Goal: Information Seeking & Learning: Learn about a topic

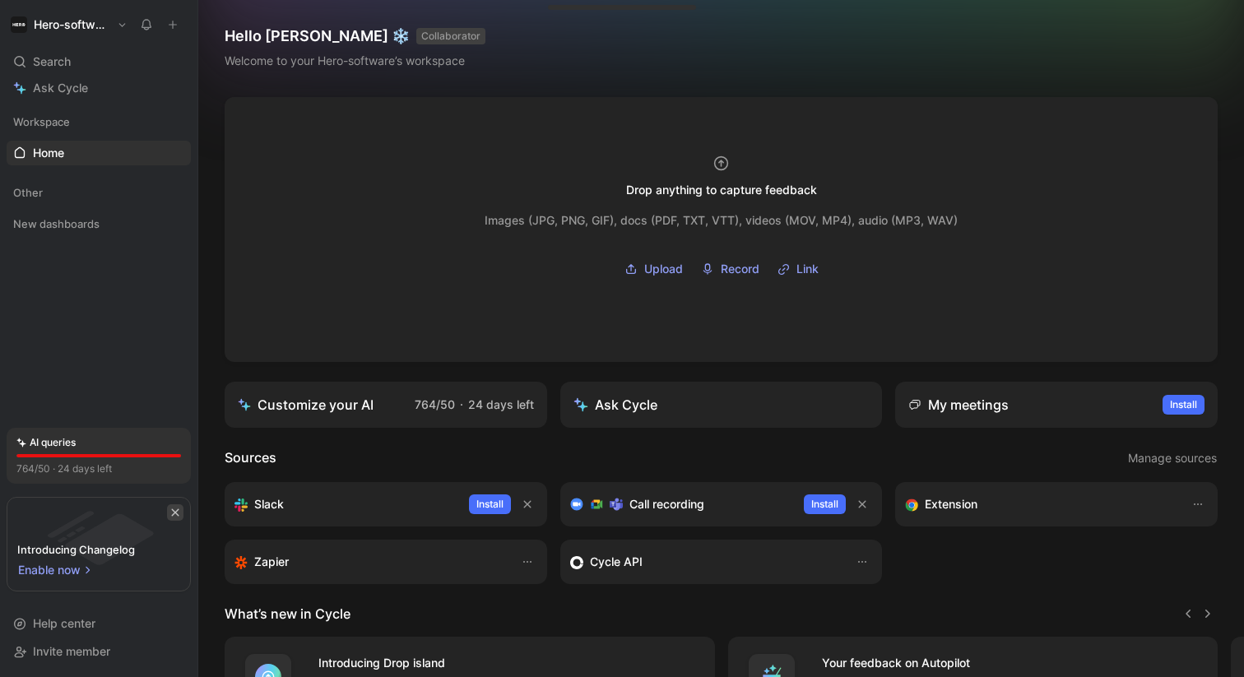
click at [176, 507] on icon "button" at bounding box center [175, 512] width 10 height 10
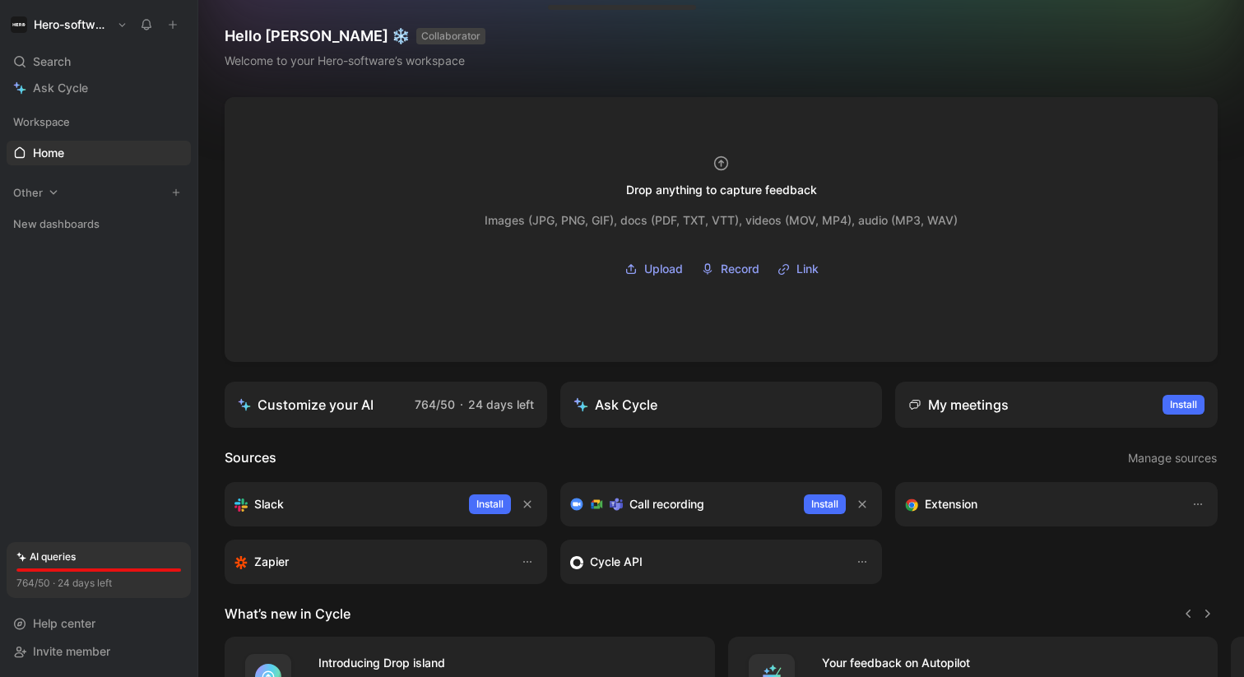
click at [61, 191] on div "Other" at bounding box center [99, 192] width 184 height 25
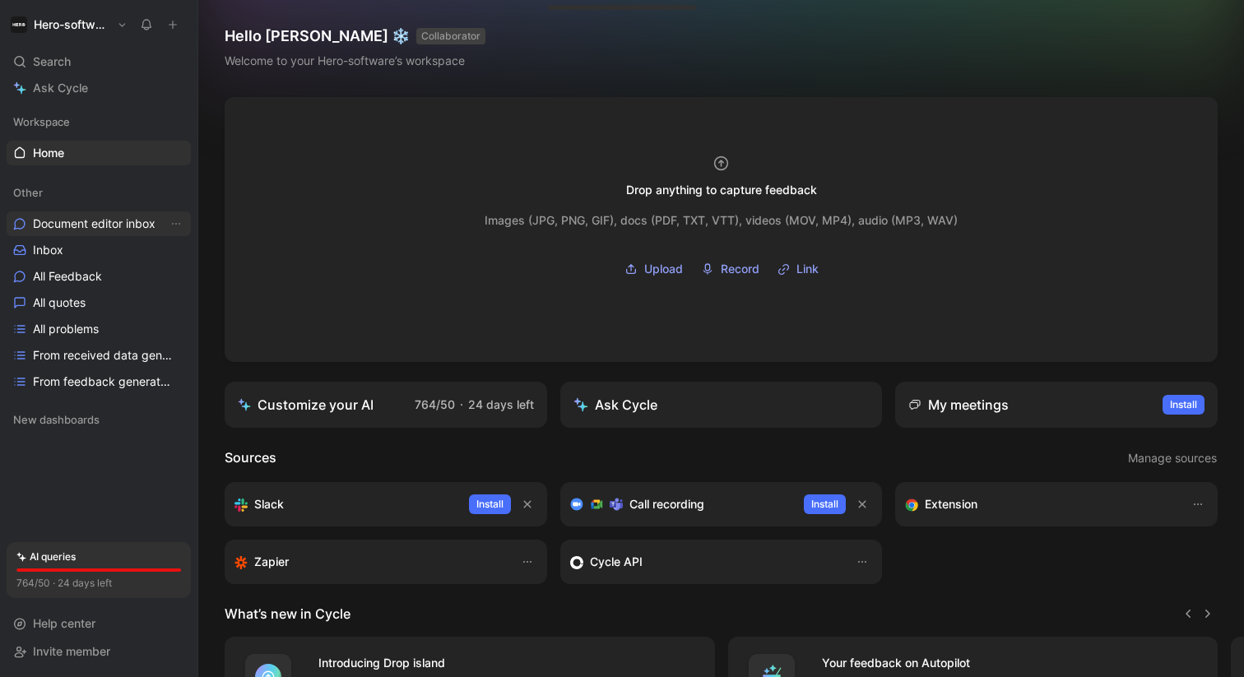
click at [70, 219] on span "Document editor inbox" at bounding box center [94, 223] width 123 height 16
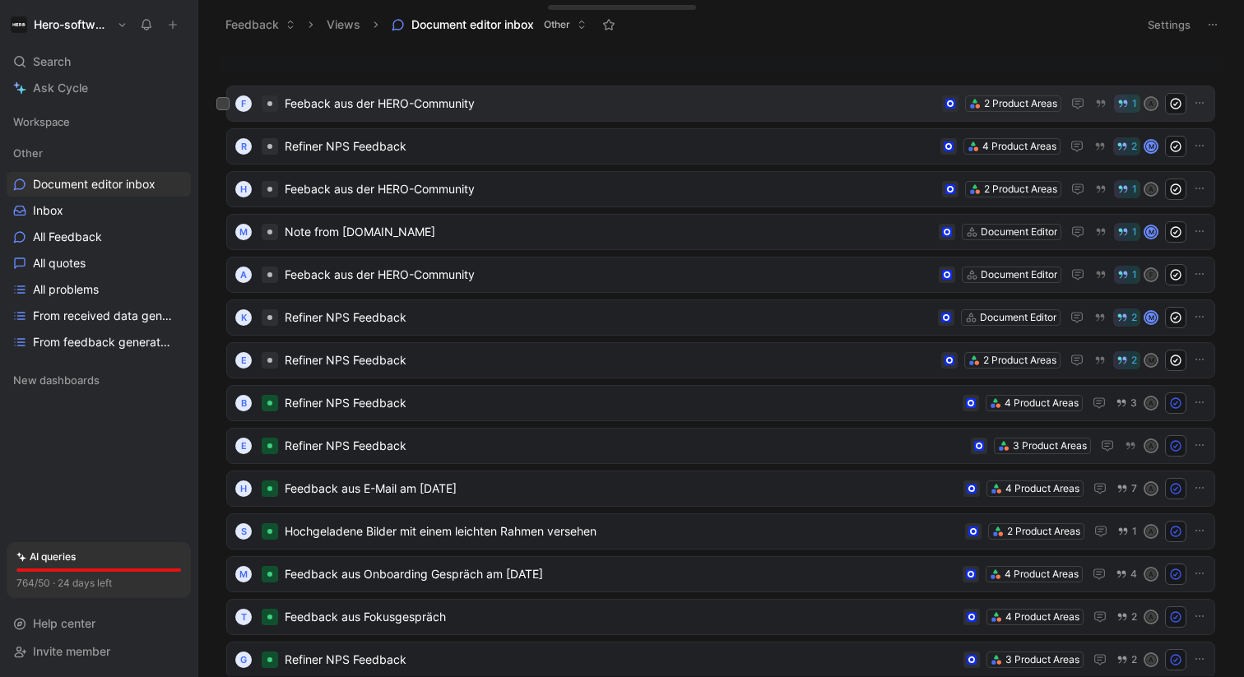
click at [509, 94] on span "Feeback aus der HERO-Community" at bounding box center [610, 104] width 651 height 20
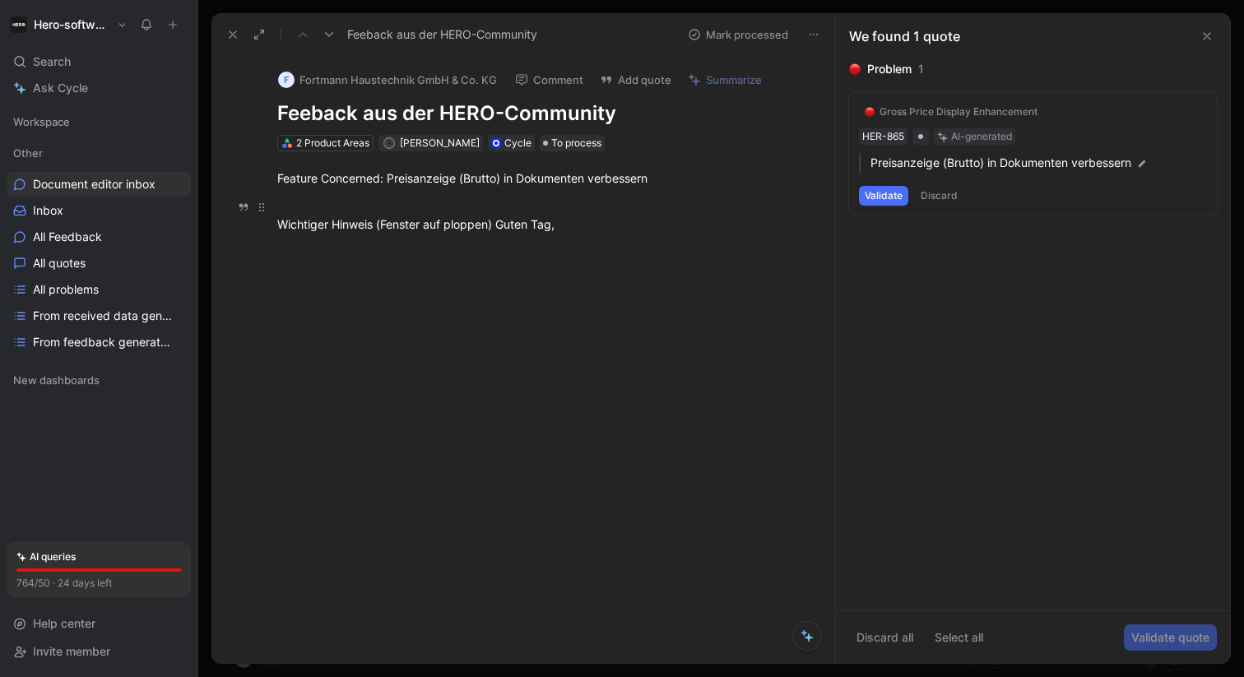
click at [459, 230] on div "Wichtiger Hinweis (Fenster auf ploppen) Guten Tag," at bounding box center [540, 215] width 526 height 35
click at [424, 220] on div "Wichtiger Hinweis (Fenster auf ploppen) Guten Tag," at bounding box center [540, 215] width 526 height 35
click at [237, 40] on icon at bounding box center [232, 34] width 13 height 13
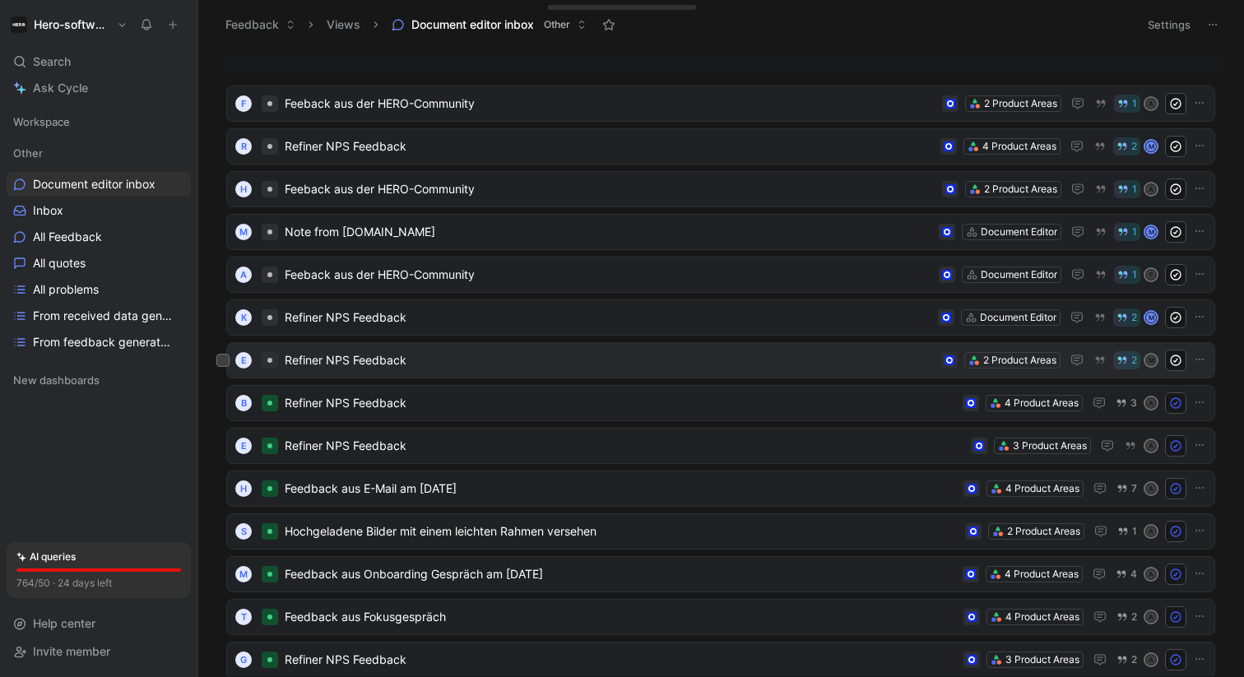
click at [331, 365] on span "Refiner NPS Feedback" at bounding box center [610, 360] width 650 height 20
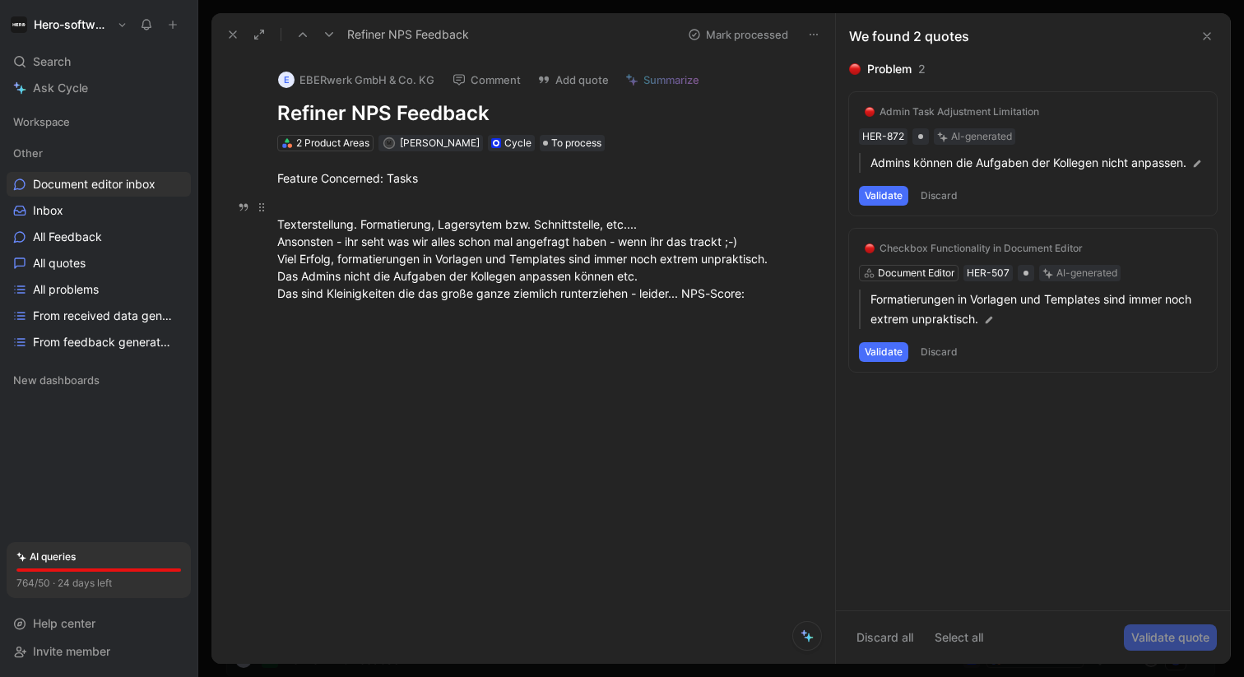
click at [694, 299] on div "Texterstellung. Formatierung, Lagersytem bzw. Schnittstelle, etc.... Ansonsten …" at bounding box center [540, 250] width 526 height 104
click at [240, 29] on button at bounding box center [232, 34] width 23 height 23
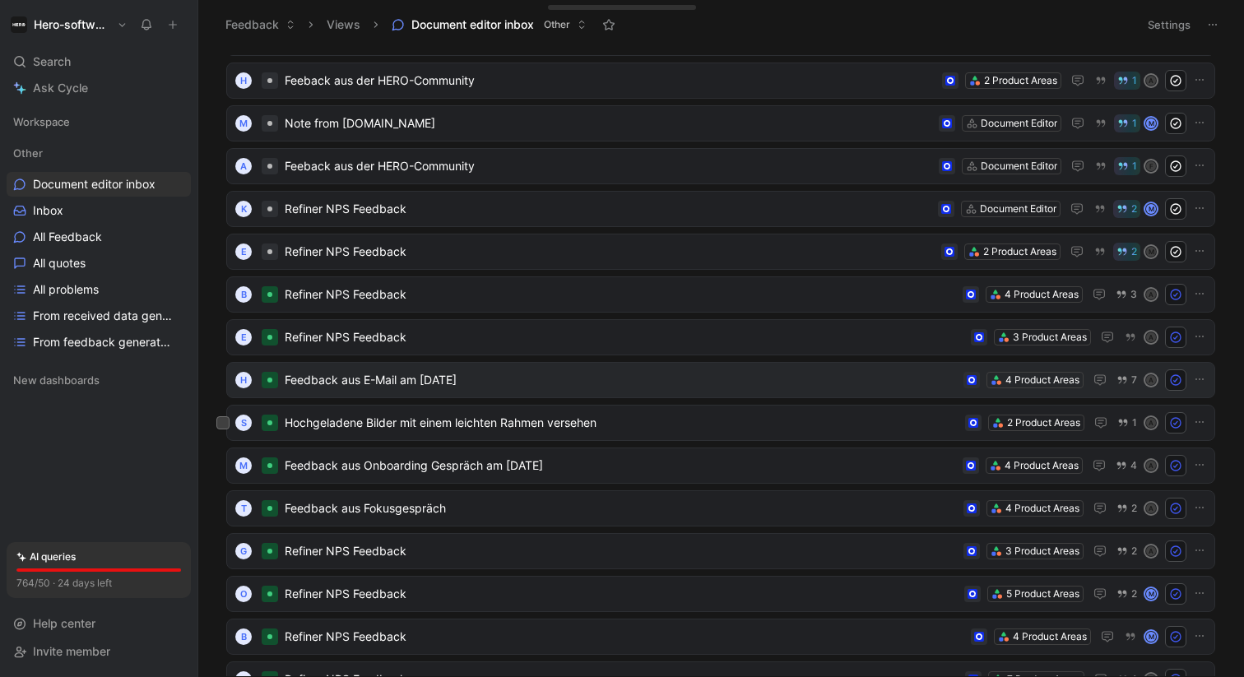
scroll to position [112, 0]
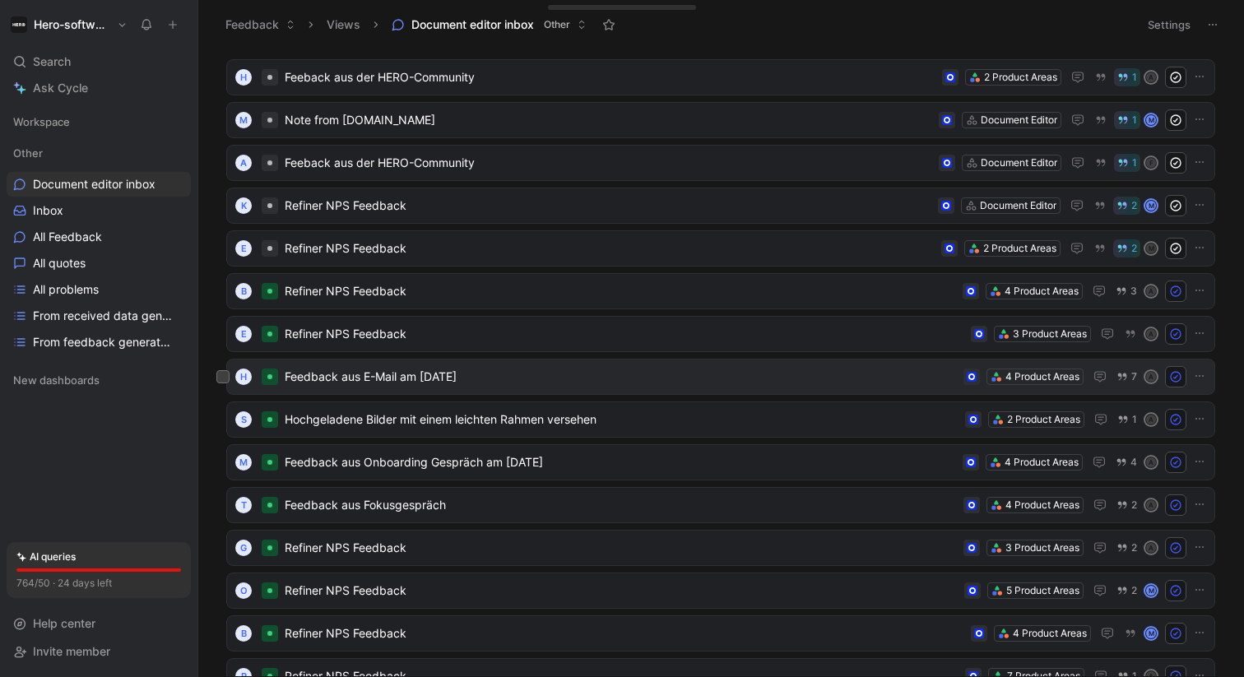
click at [423, 371] on span "Feedback aus E-Mail am [DATE]" at bounding box center [621, 377] width 672 height 20
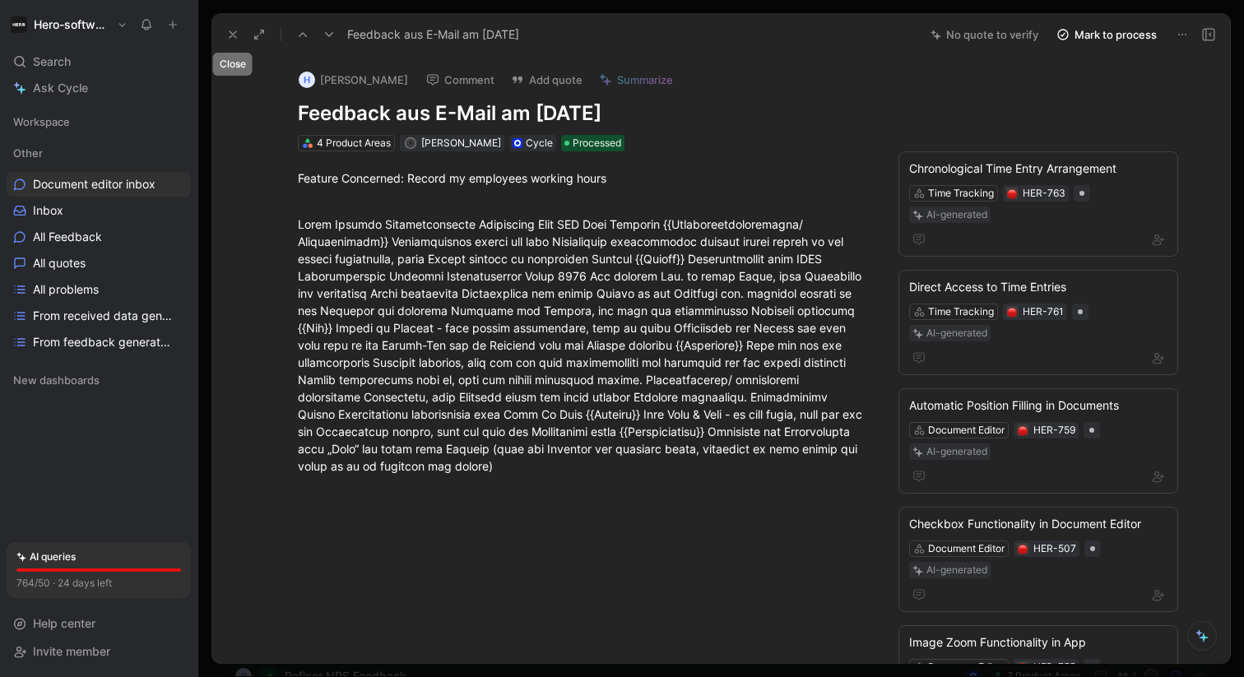
click at [234, 39] on icon at bounding box center [232, 34] width 13 height 13
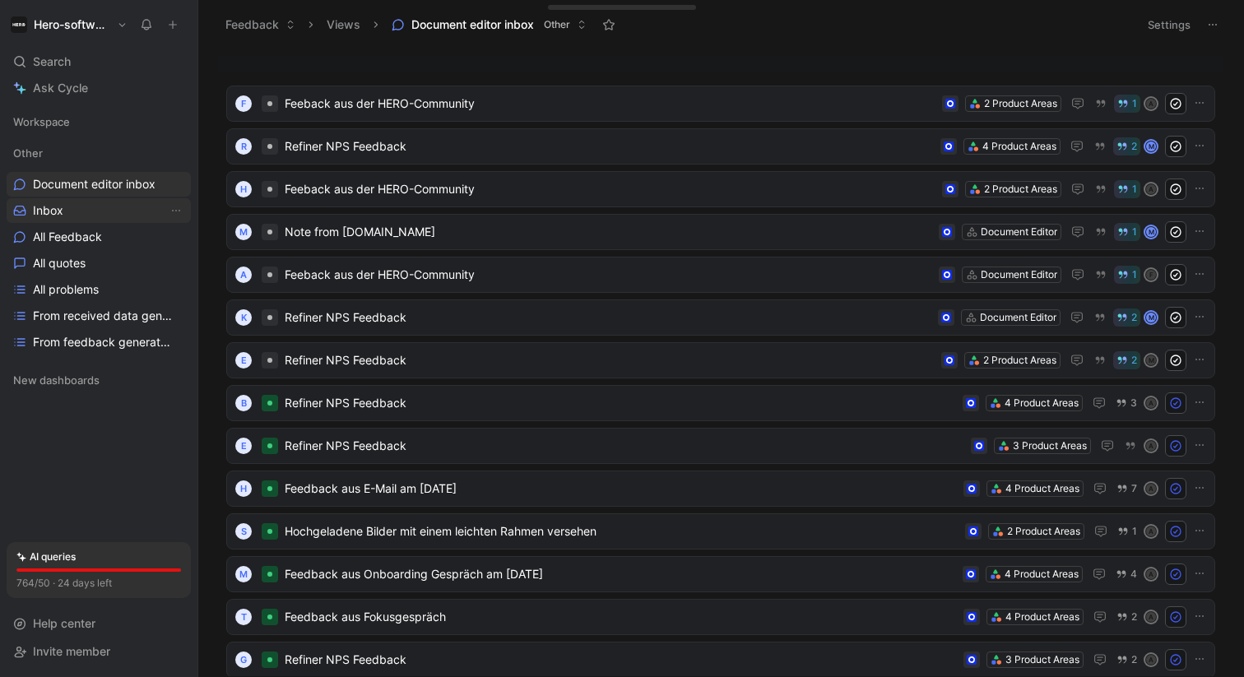
click at [138, 220] on link "Inbox" at bounding box center [99, 210] width 184 height 25
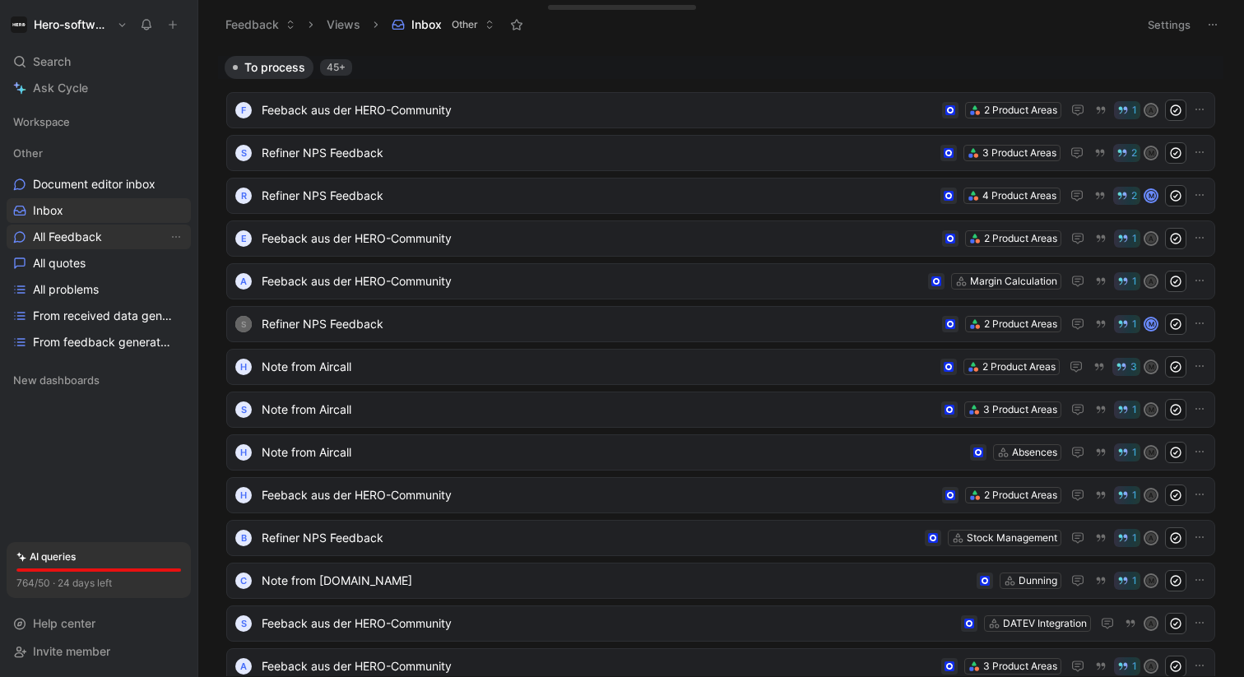
click at [130, 234] on link "All Feedback" at bounding box center [99, 237] width 184 height 25
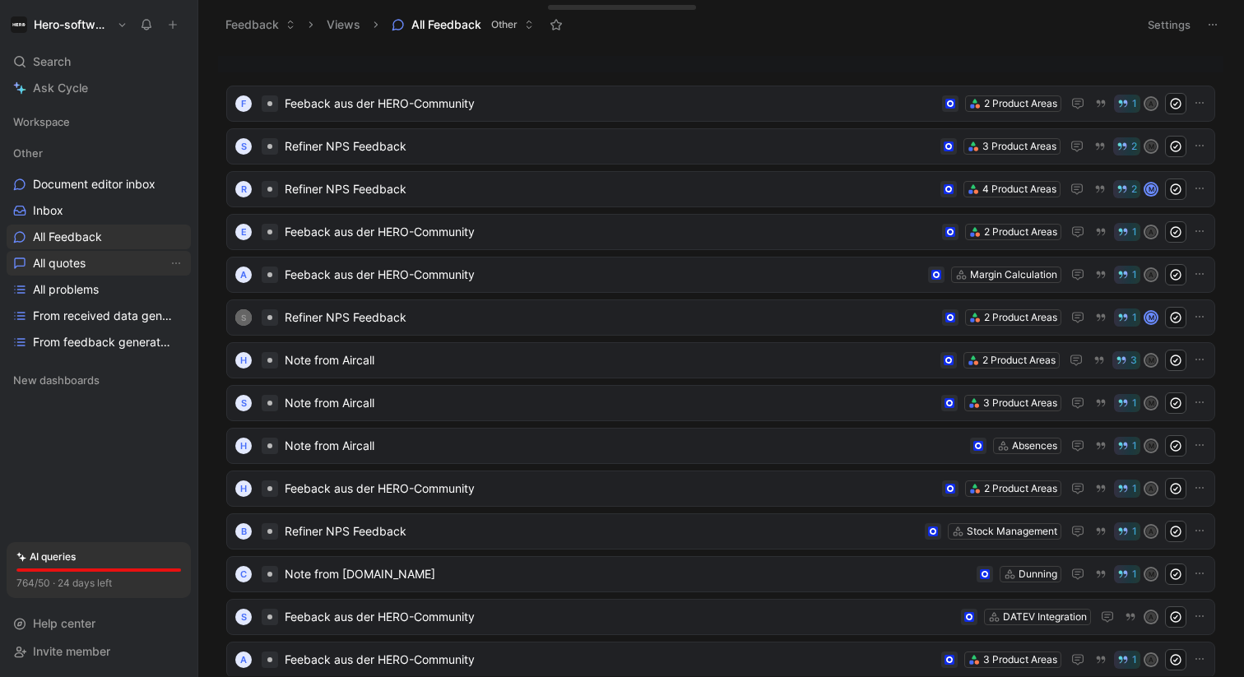
click at [119, 262] on link "All quotes" at bounding box center [99, 263] width 184 height 25
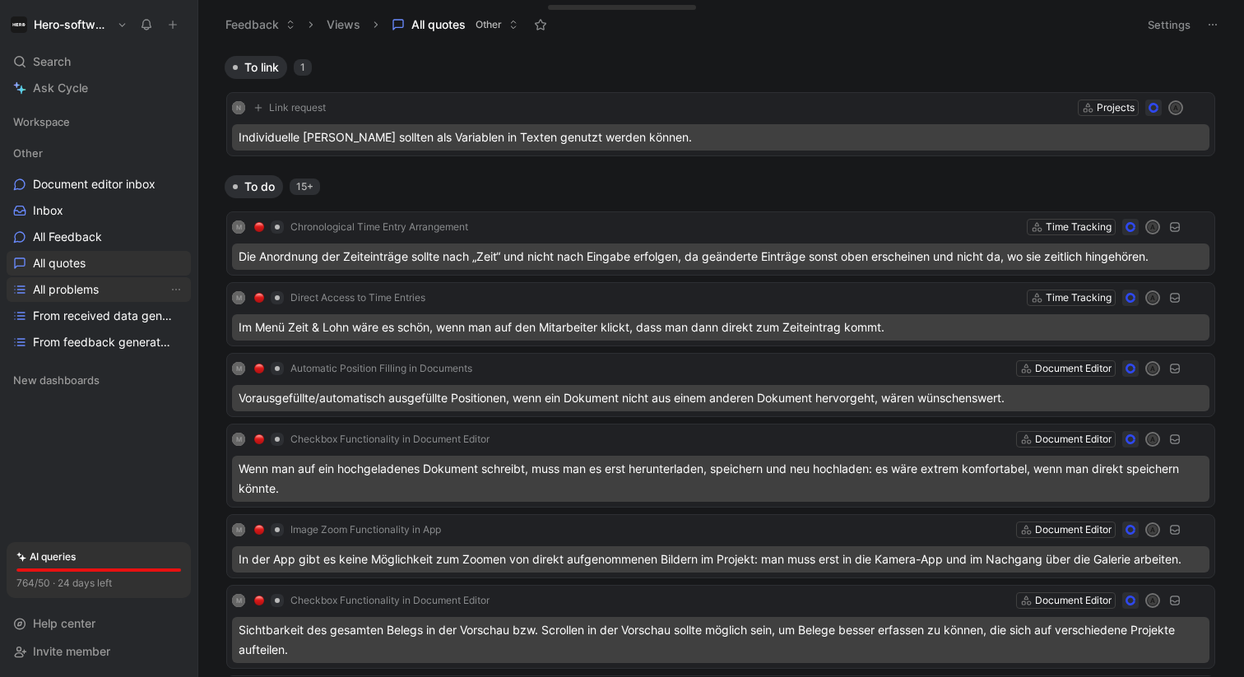
click at [115, 290] on link "All problems" at bounding box center [99, 289] width 184 height 25
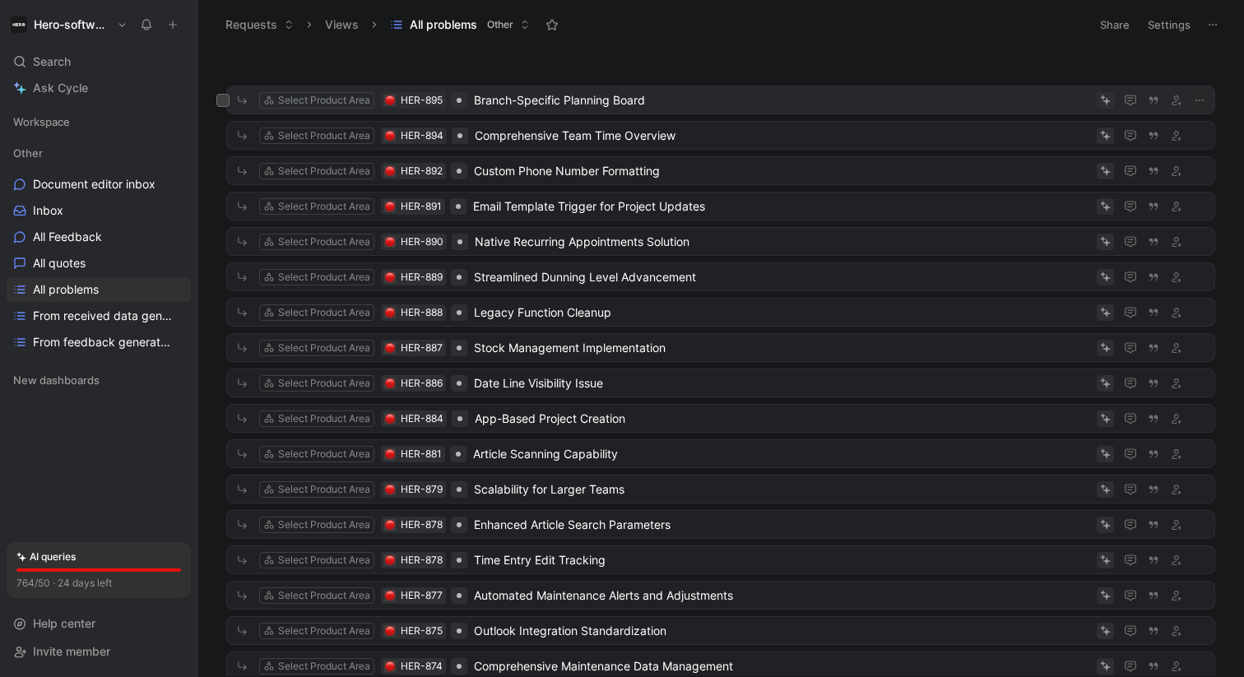
click at [625, 106] on span "Branch-Specific Planning Board" at bounding box center [782, 100] width 616 height 20
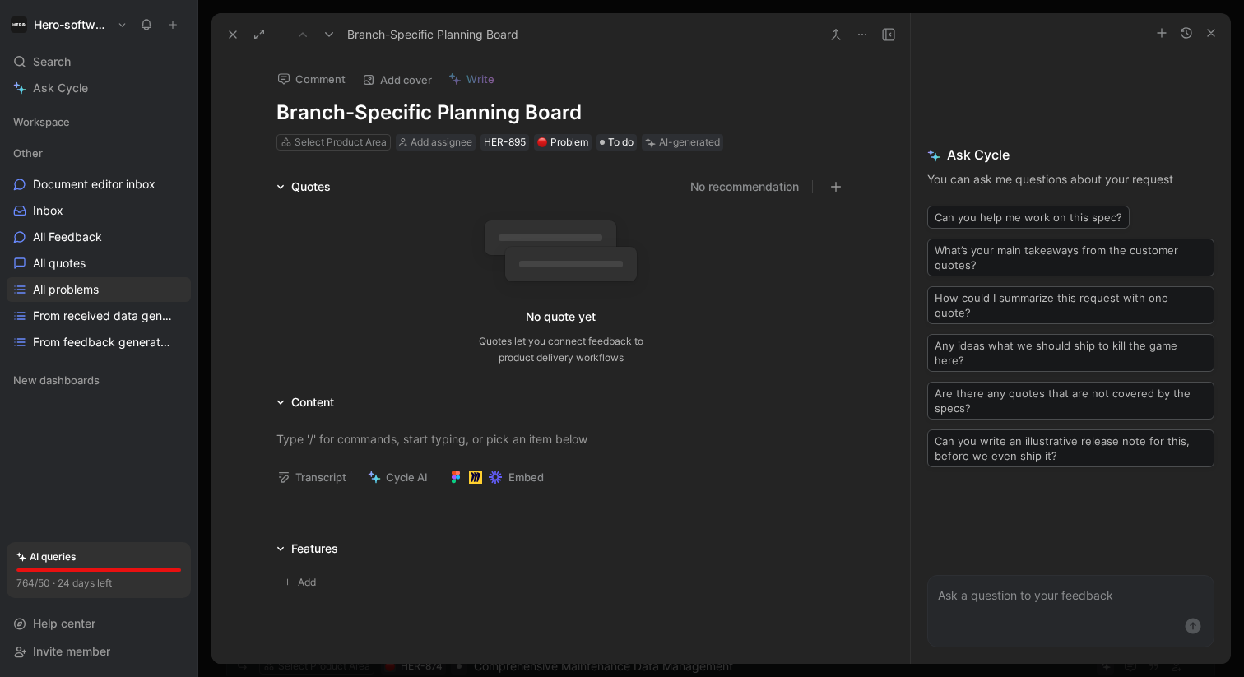
click at [234, 40] on button at bounding box center [232, 34] width 23 height 23
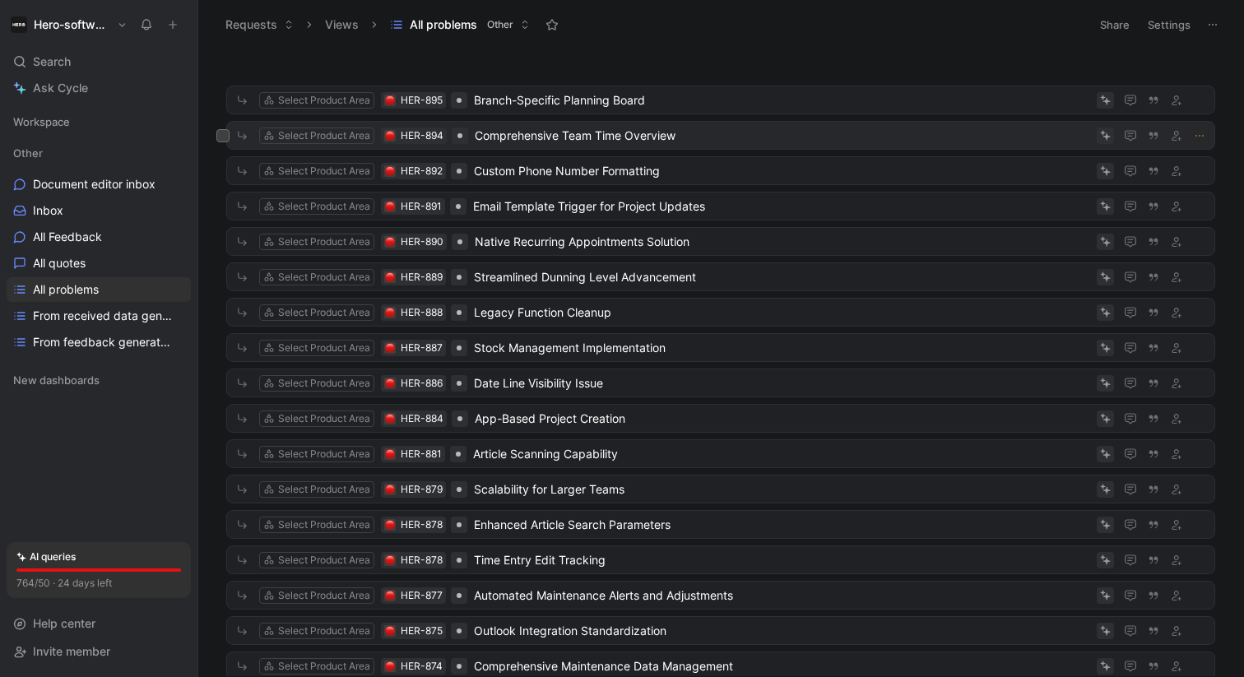
click at [498, 131] on span "Comprehensive Team Time Overview" at bounding box center [782, 136] width 615 height 20
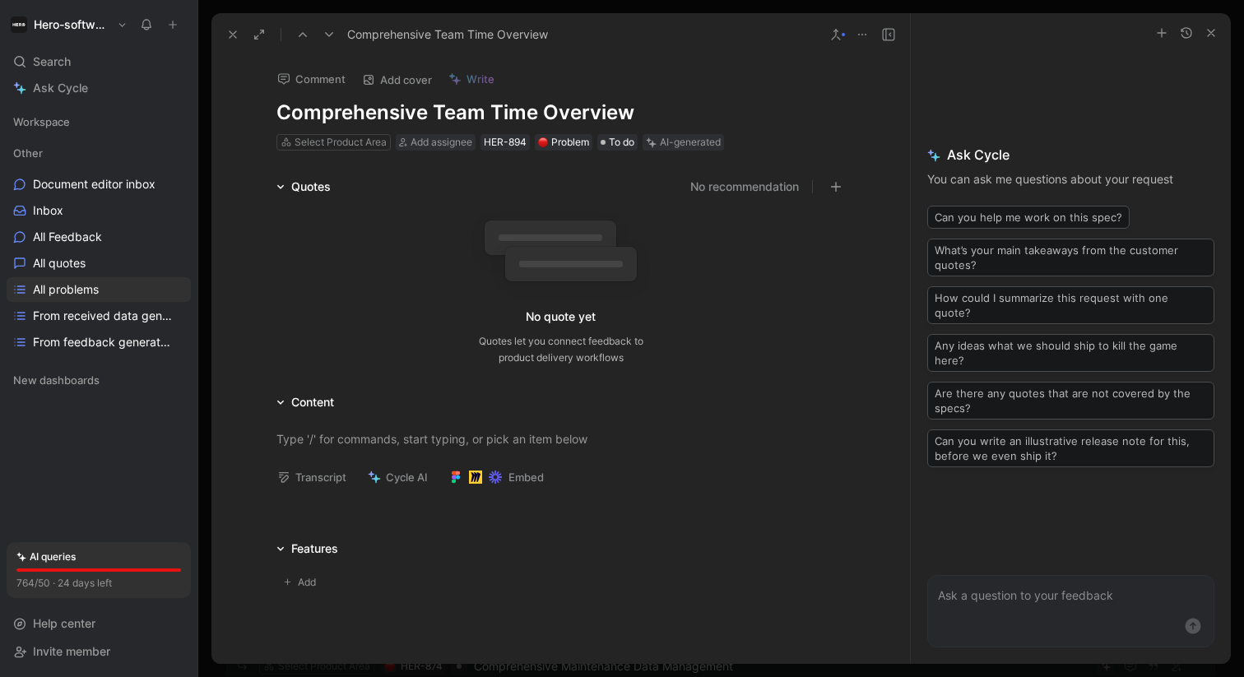
click at [306, 186] on div "Quotes" at bounding box center [310, 187] width 39 height 20
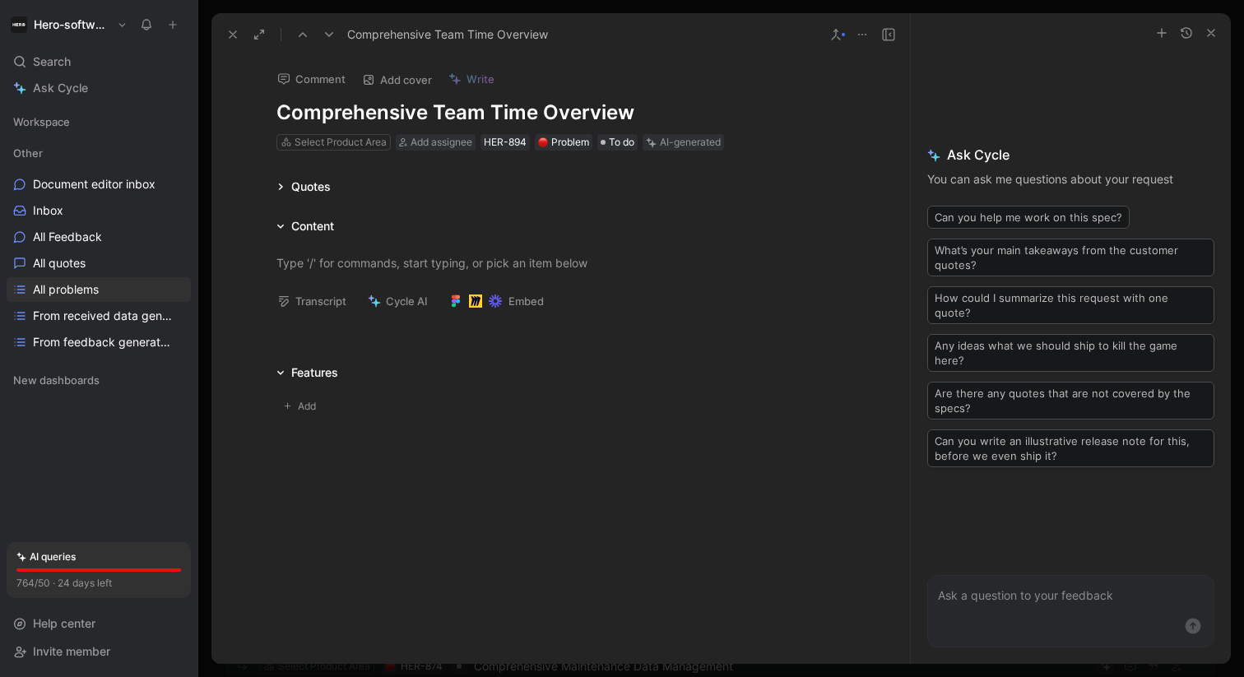
click at [306, 186] on div "Quotes" at bounding box center [310, 187] width 39 height 20
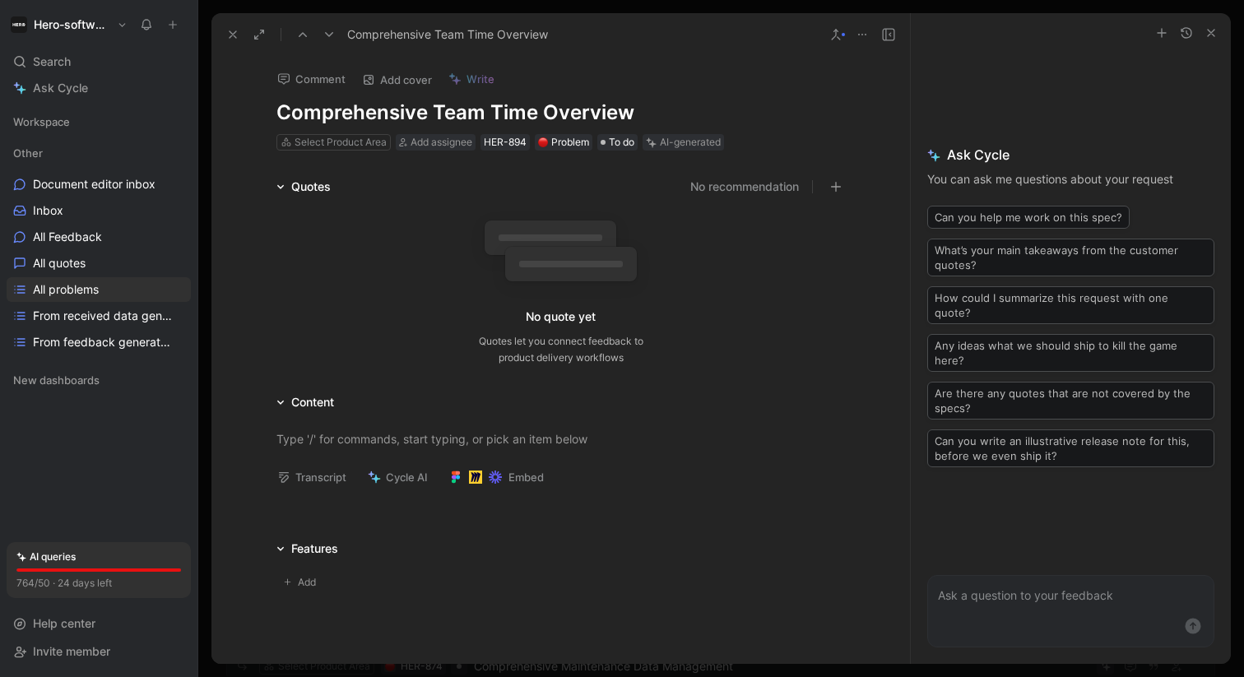
click at [227, 26] on button at bounding box center [232, 34] width 23 height 23
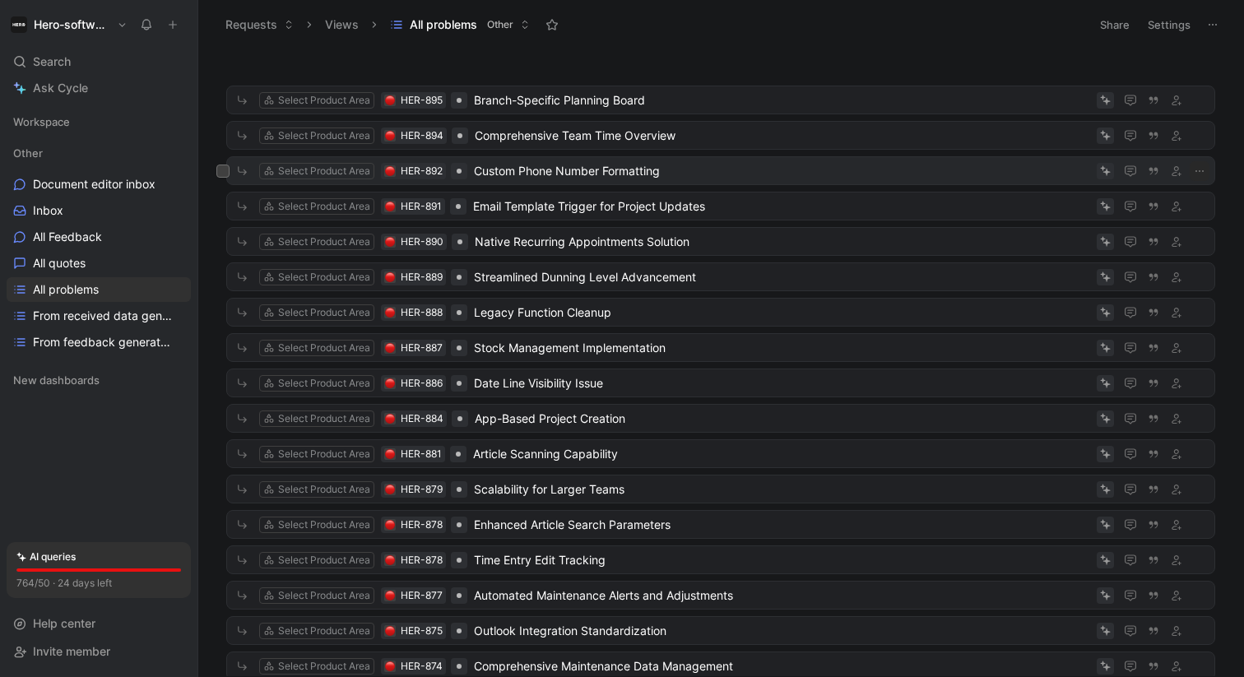
click at [536, 175] on span "Custom Phone Number Formatting" at bounding box center [782, 171] width 616 height 20
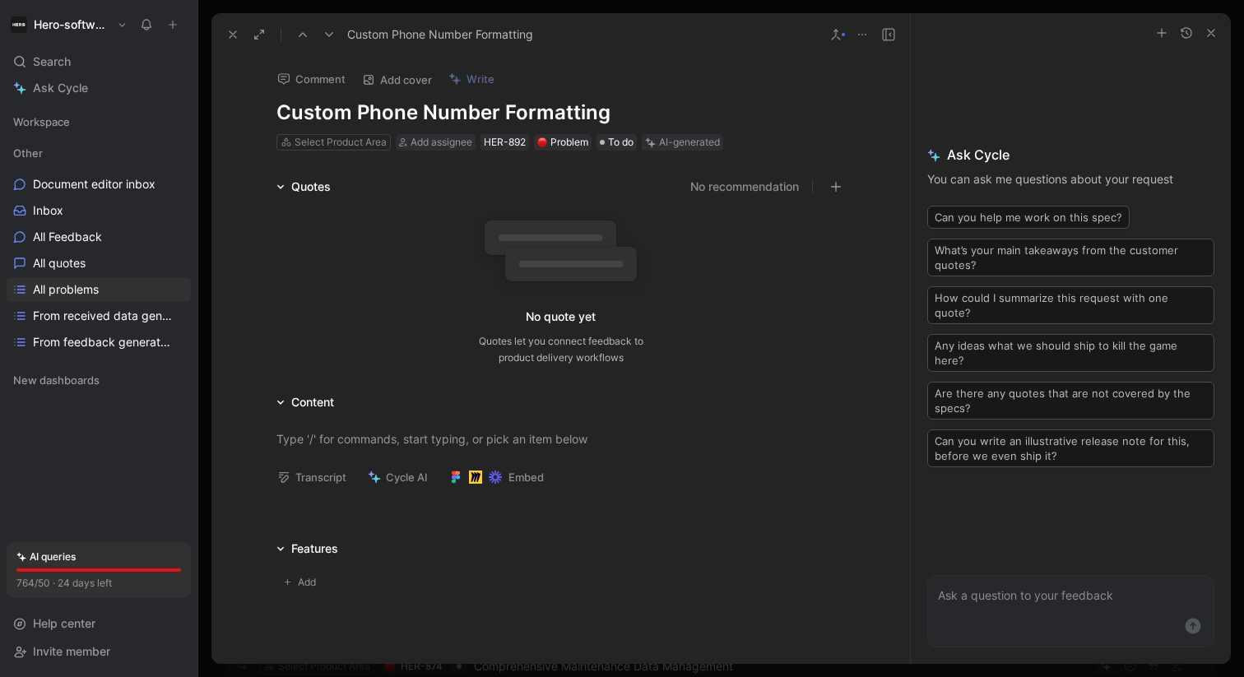
click at [232, 44] on button at bounding box center [232, 34] width 23 height 23
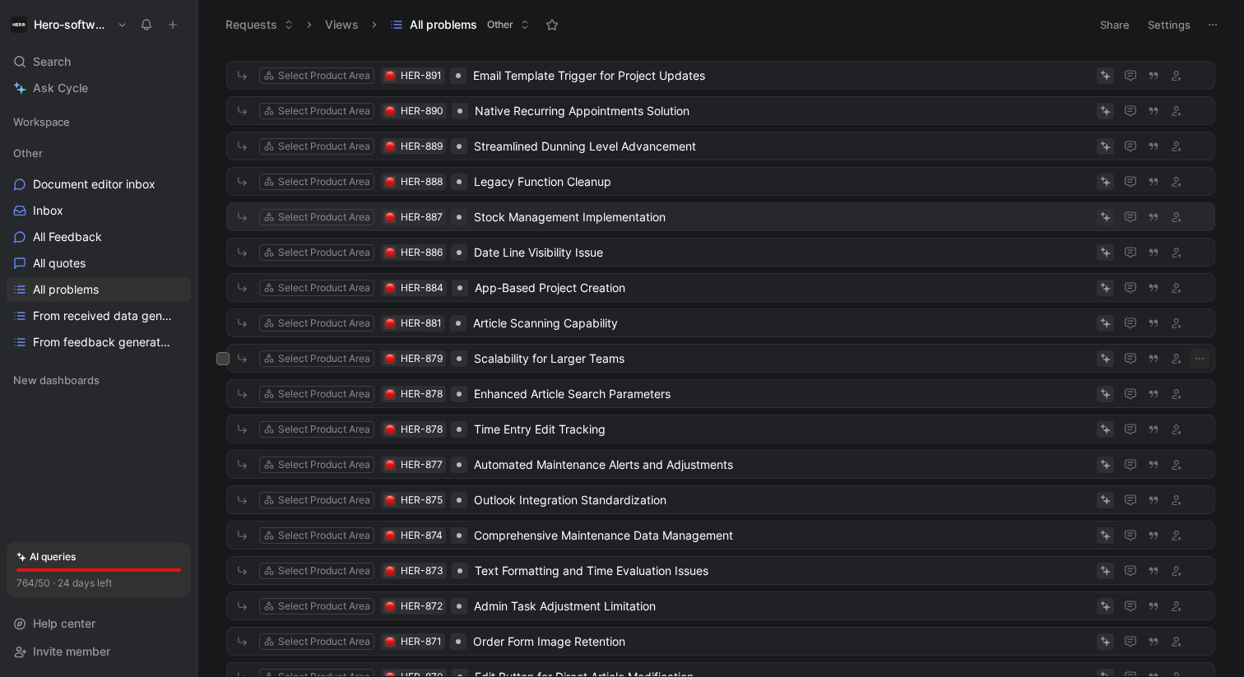
scroll to position [134, 0]
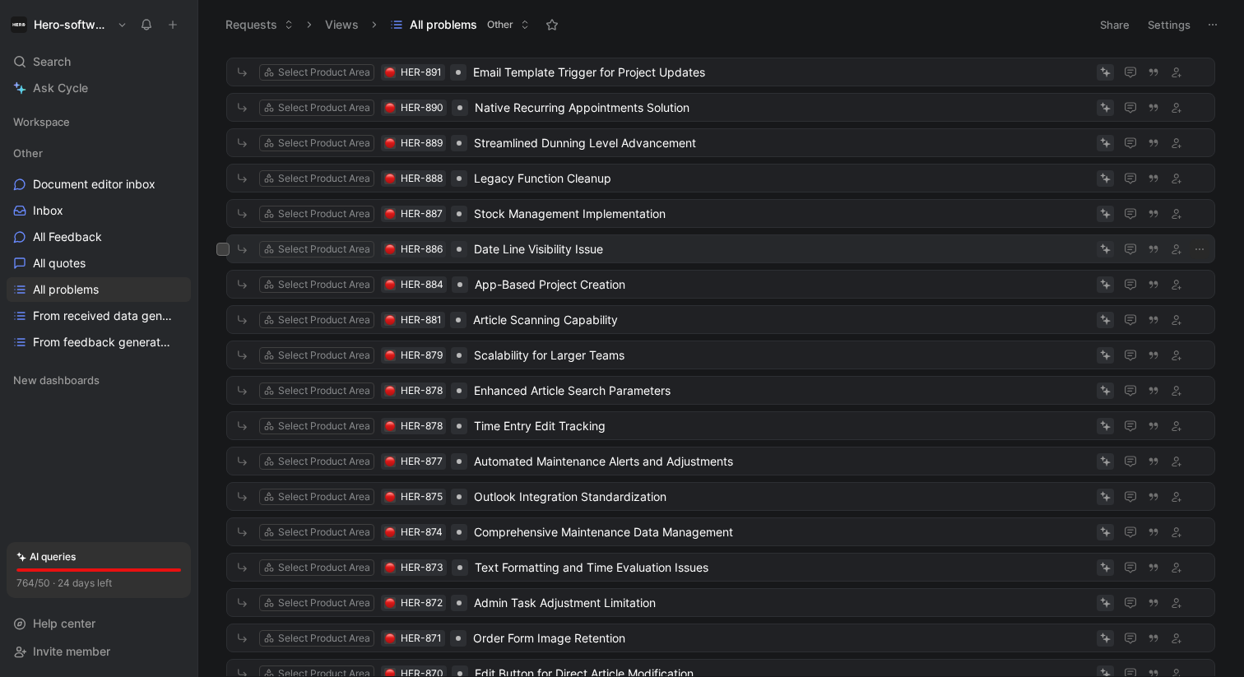
click at [531, 246] on span "Date Line Visibility Issue" at bounding box center [782, 249] width 616 height 20
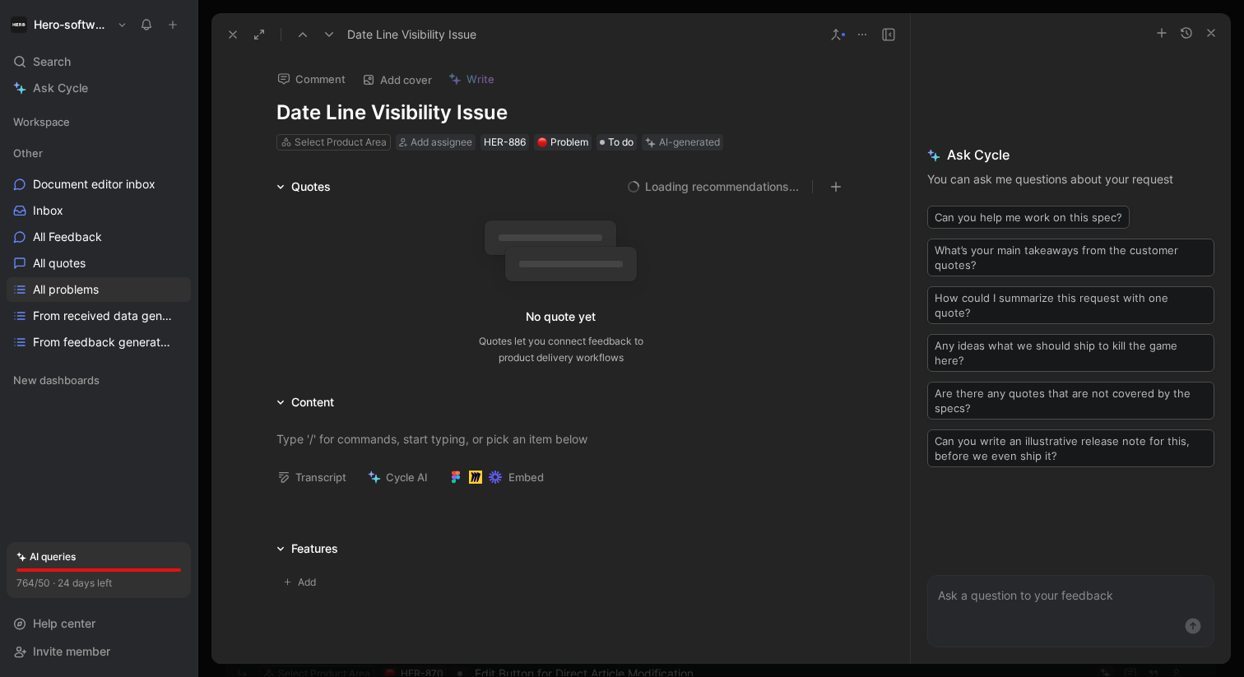
click at [234, 38] on icon at bounding box center [232, 34] width 13 height 13
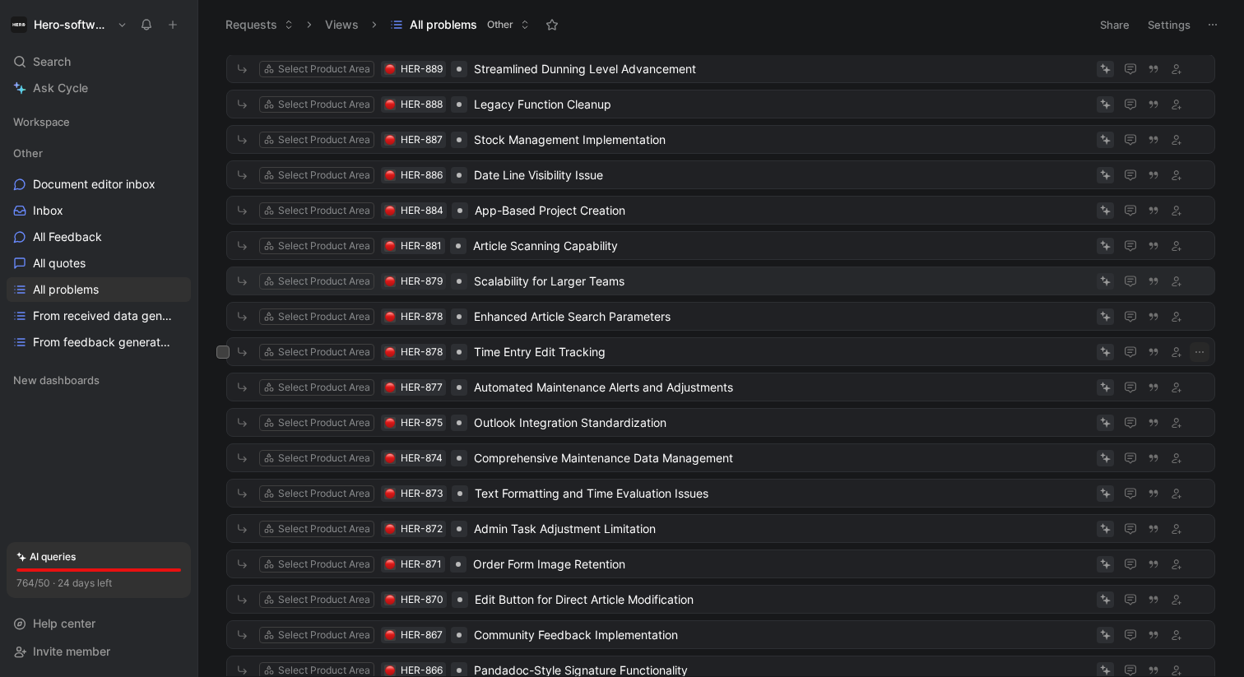
scroll to position [215, 0]
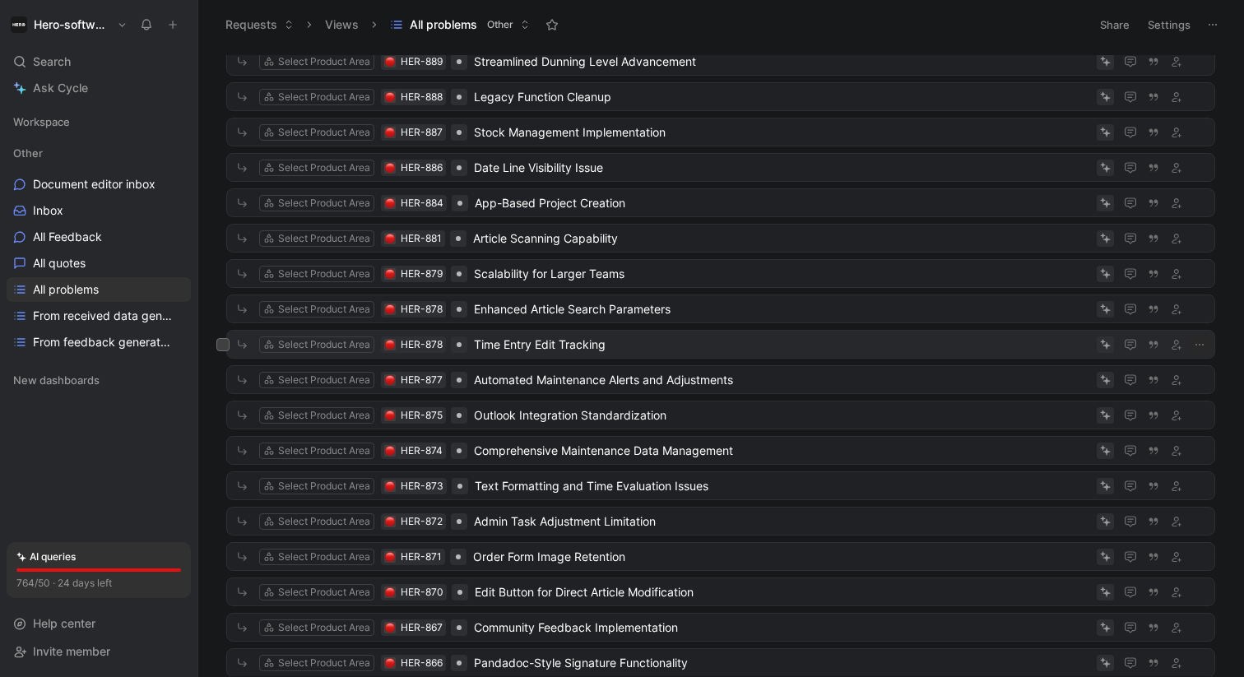
click at [549, 350] on span "Time Entry Edit Tracking" at bounding box center [782, 345] width 616 height 20
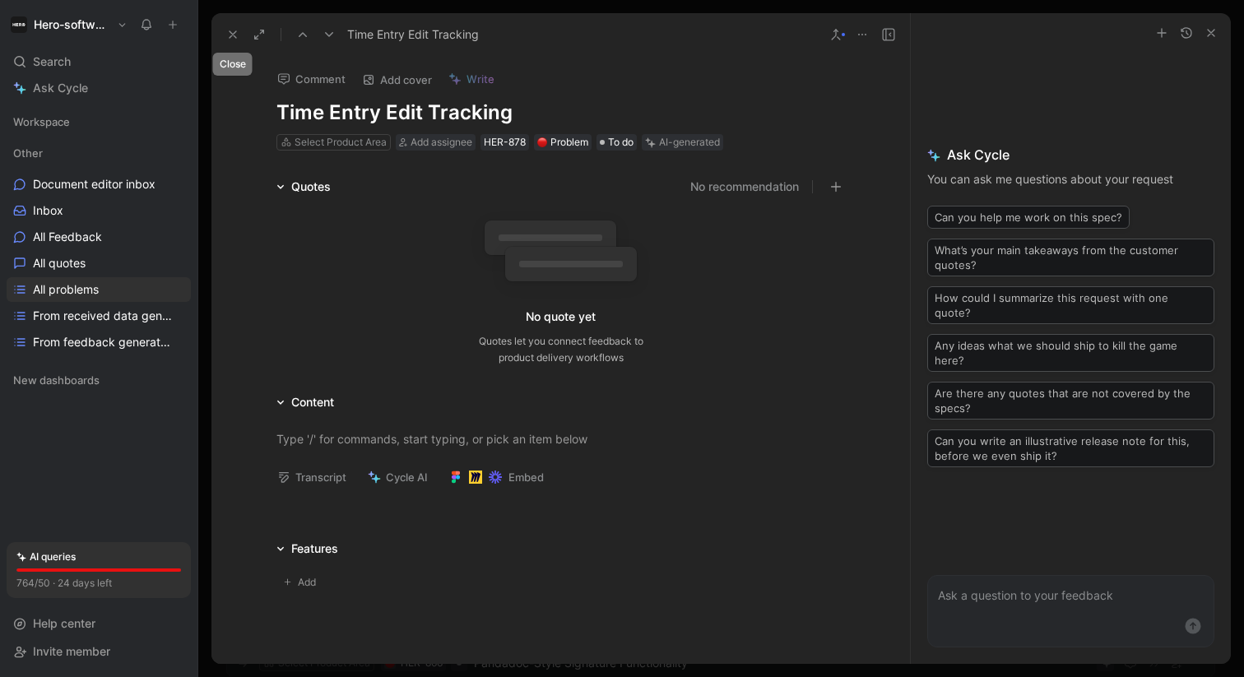
click at [235, 34] on icon at bounding box center [232, 34] width 13 height 13
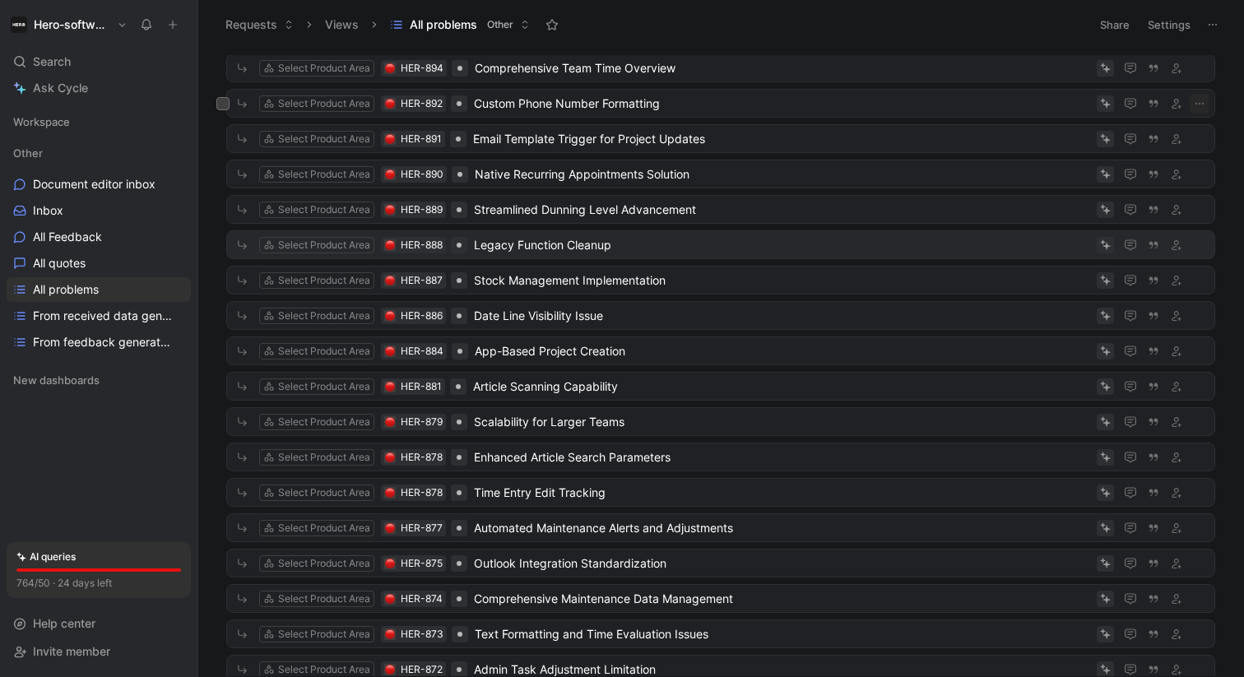
scroll to position [20, 0]
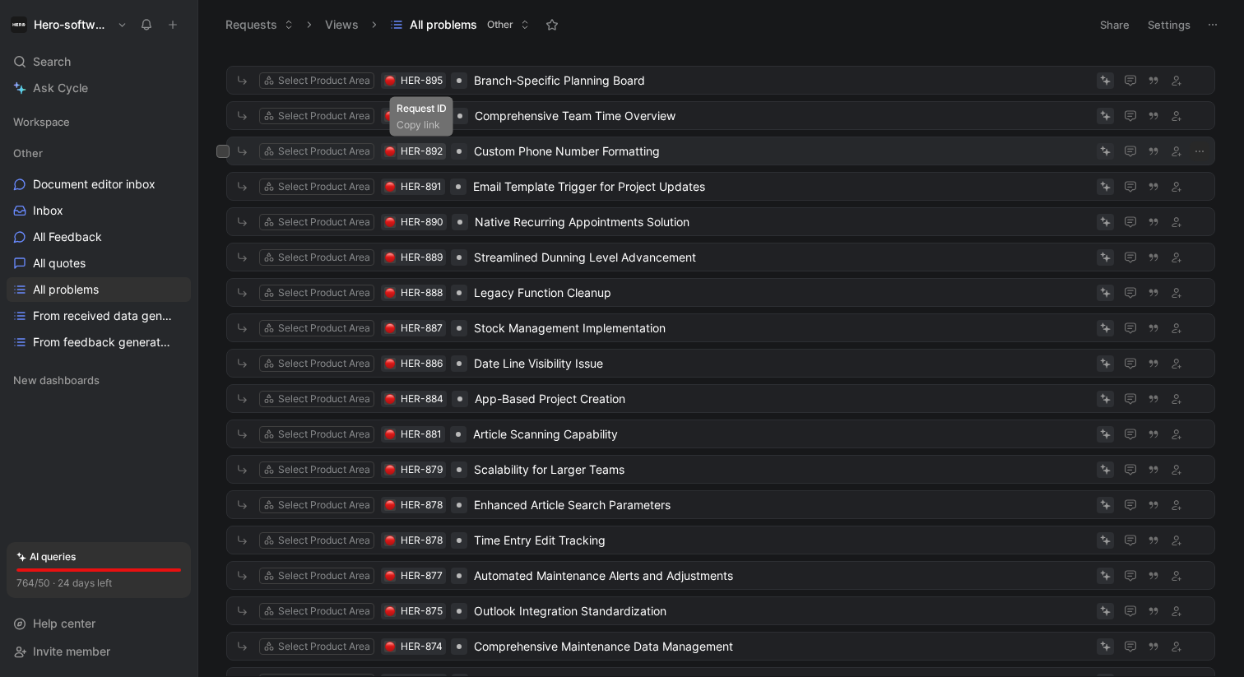
click at [429, 148] on div "HER-892" at bounding box center [422, 151] width 42 height 16
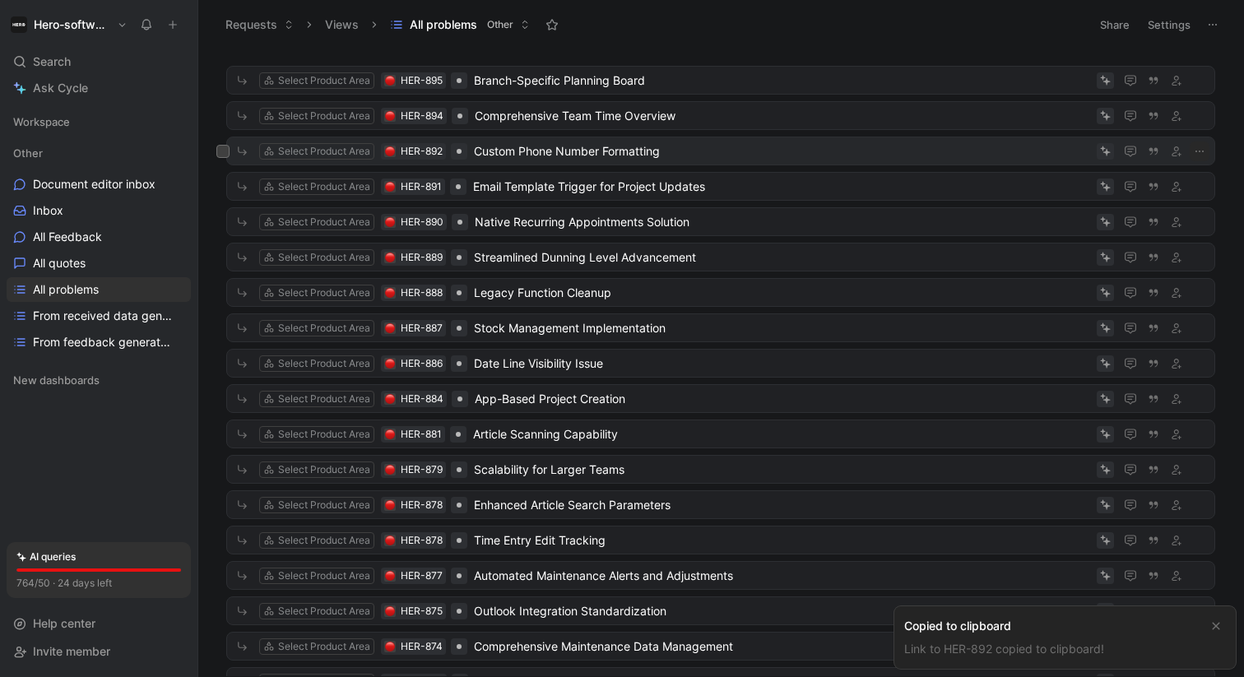
click at [552, 149] on span "Custom Phone Number Formatting" at bounding box center [782, 151] width 616 height 20
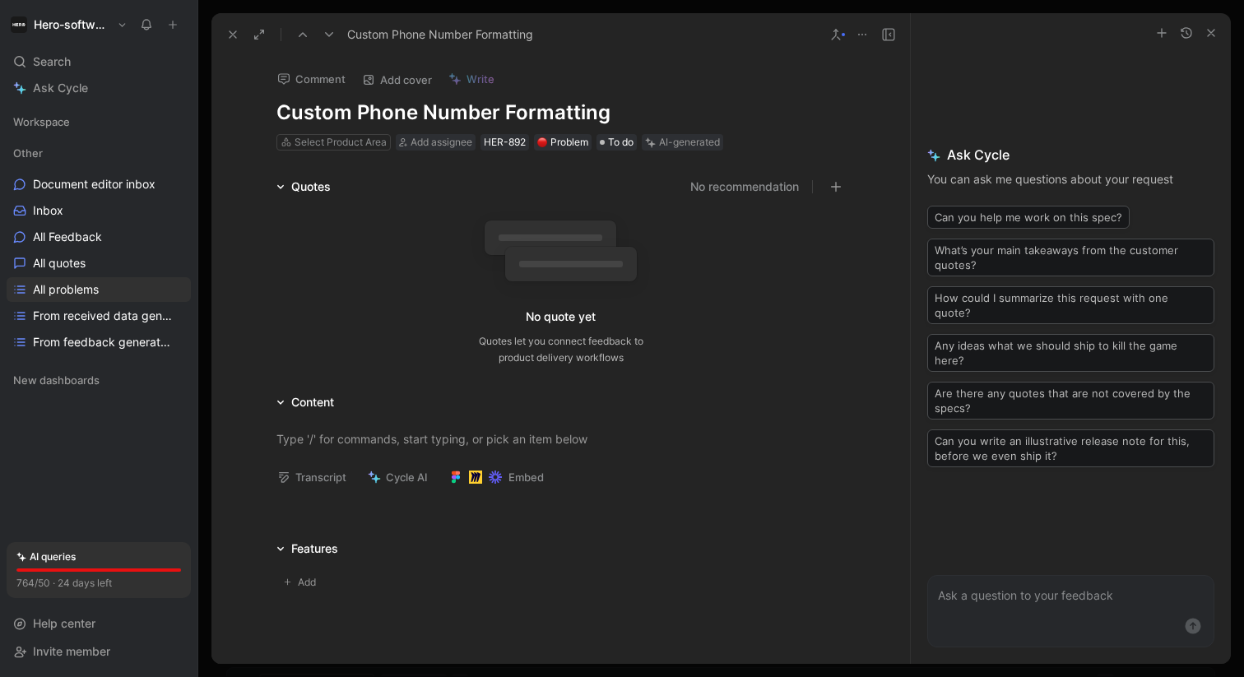
click at [301, 560] on div "Add" at bounding box center [560, 578] width 569 height 41
click at [301, 549] on div "Features" at bounding box center [314, 549] width 47 height 20
click at [234, 33] on use at bounding box center [232, 34] width 7 height 7
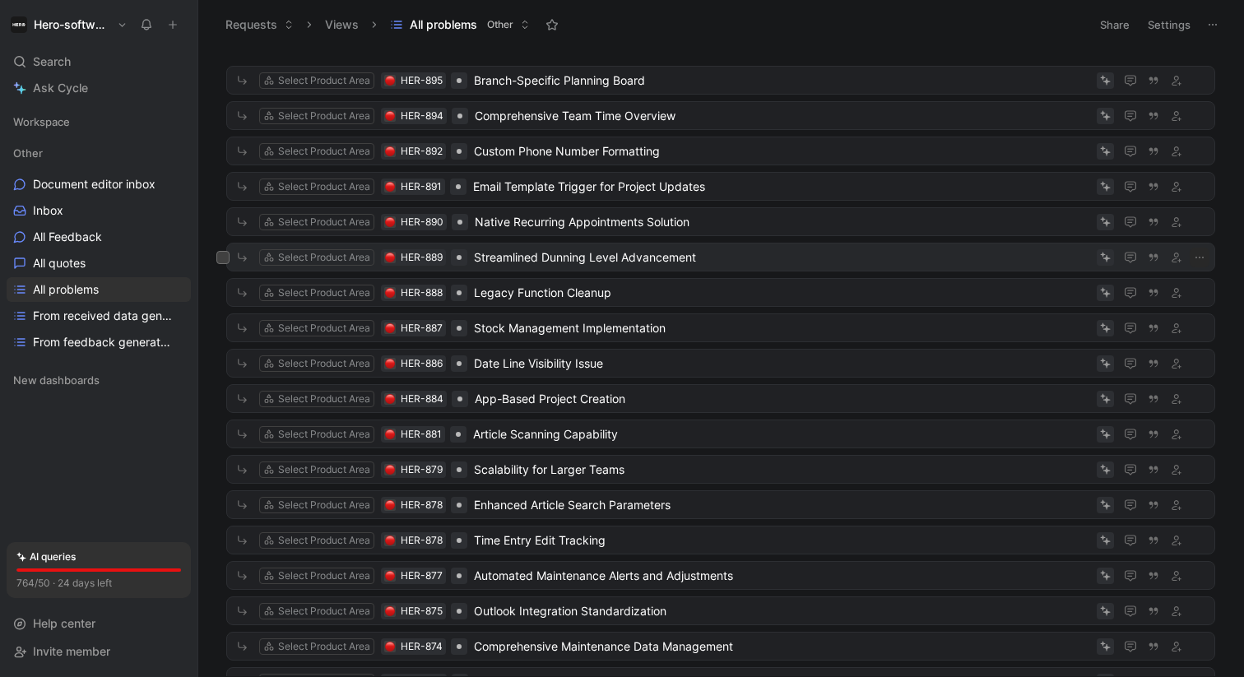
click at [515, 264] on span "Streamlined Dunning Level Advancement" at bounding box center [782, 258] width 616 height 20
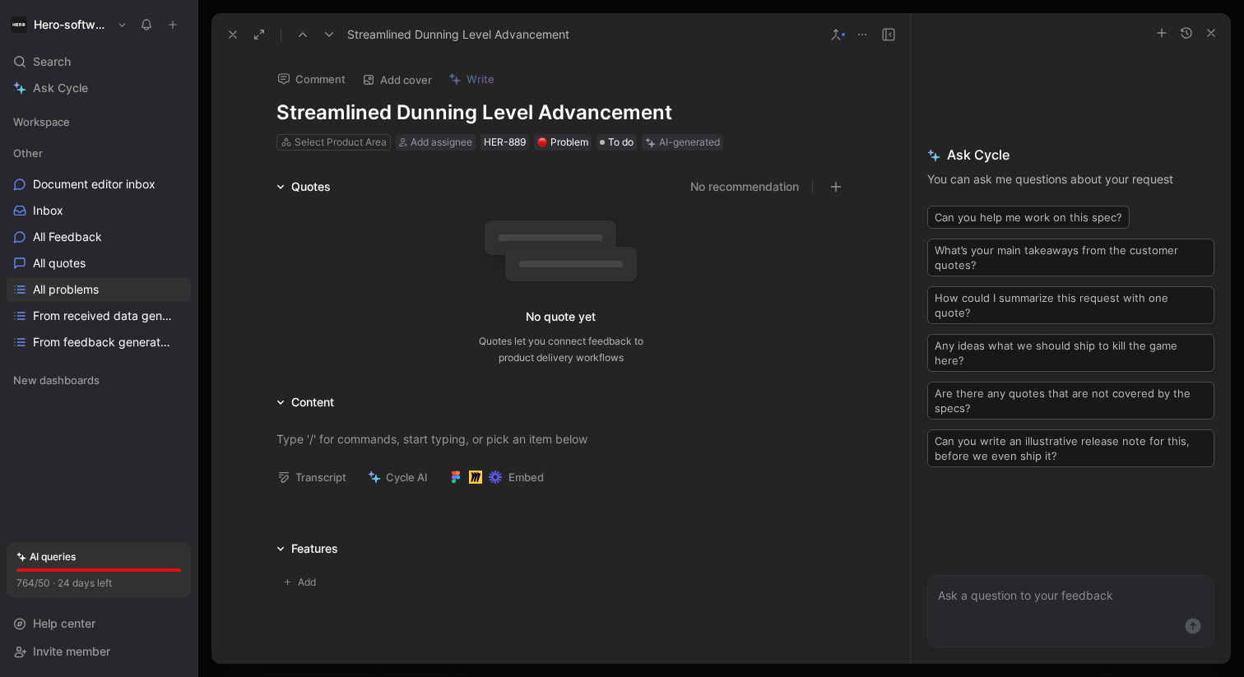
click at [291, 564] on div "Add" at bounding box center [560, 578] width 569 height 41
click at [294, 556] on div "Features" at bounding box center [314, 549] width 47 height 20
click at [228, 35] on icon at bounding box center [232, 34] width 13 height 13
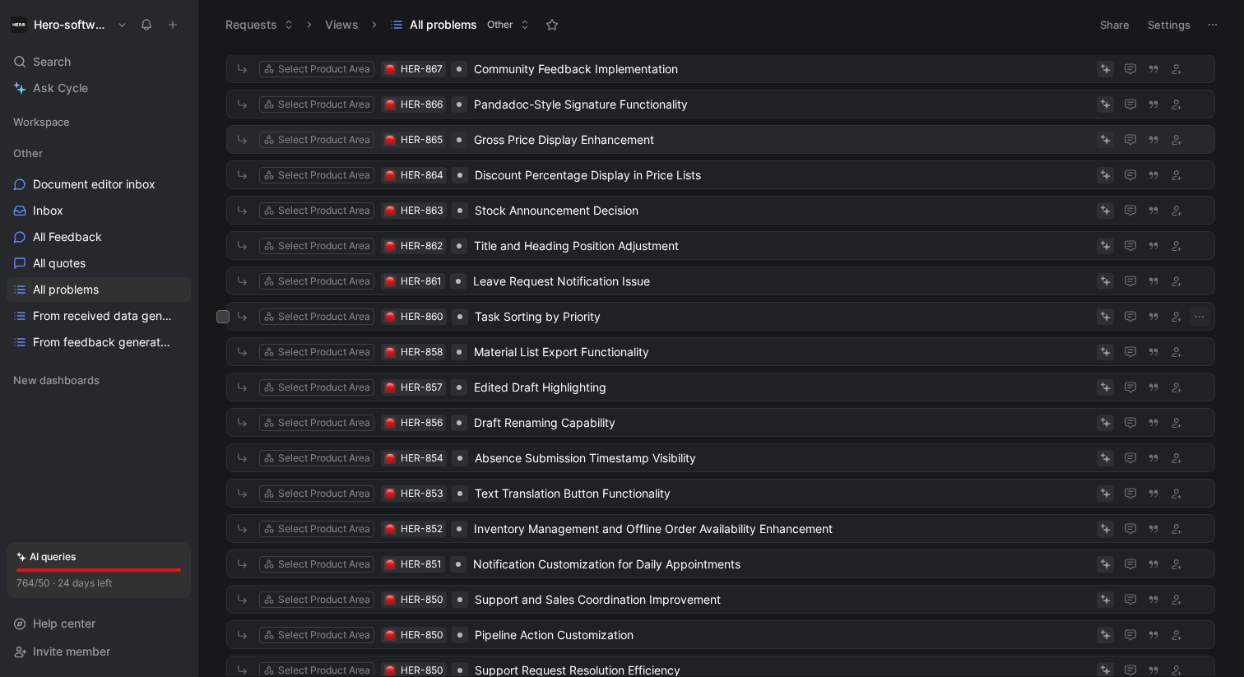
scroll to position [775, 0]
click at [81, 264] on span "All quotes" at bounding box center [59, 263] width 53 height 16
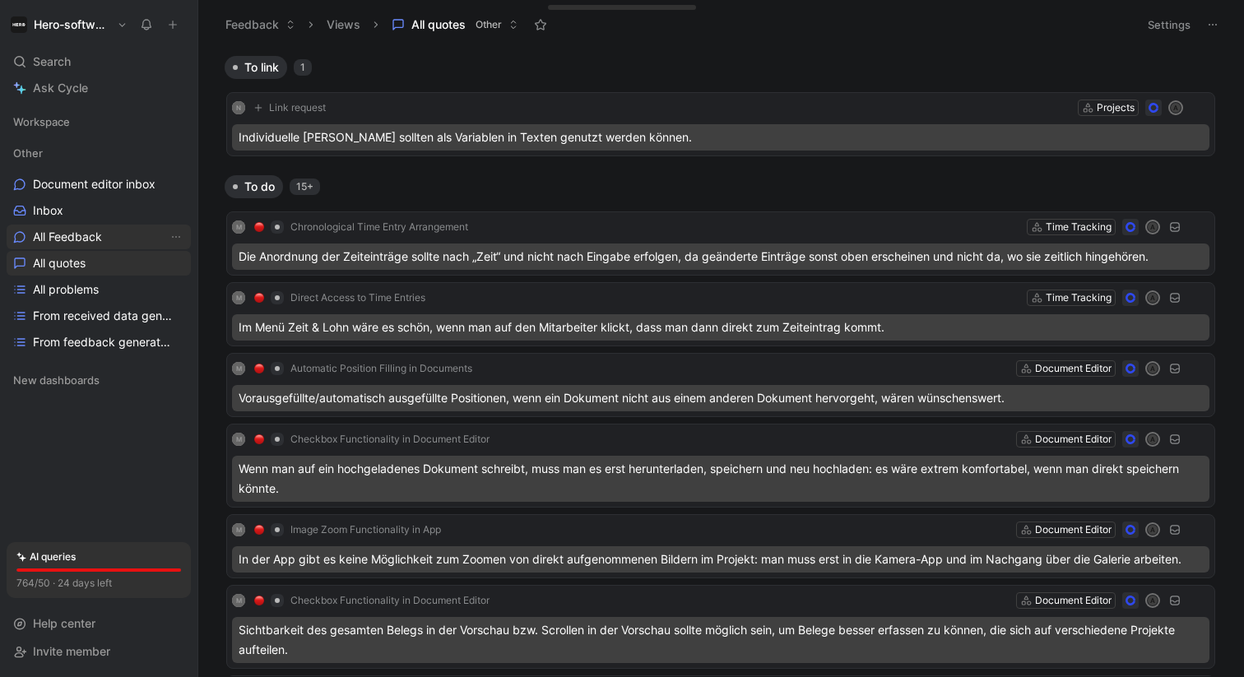
click at [89, 248] on link "All Feedback" at bounding box center [99, 237] width 184 height 25
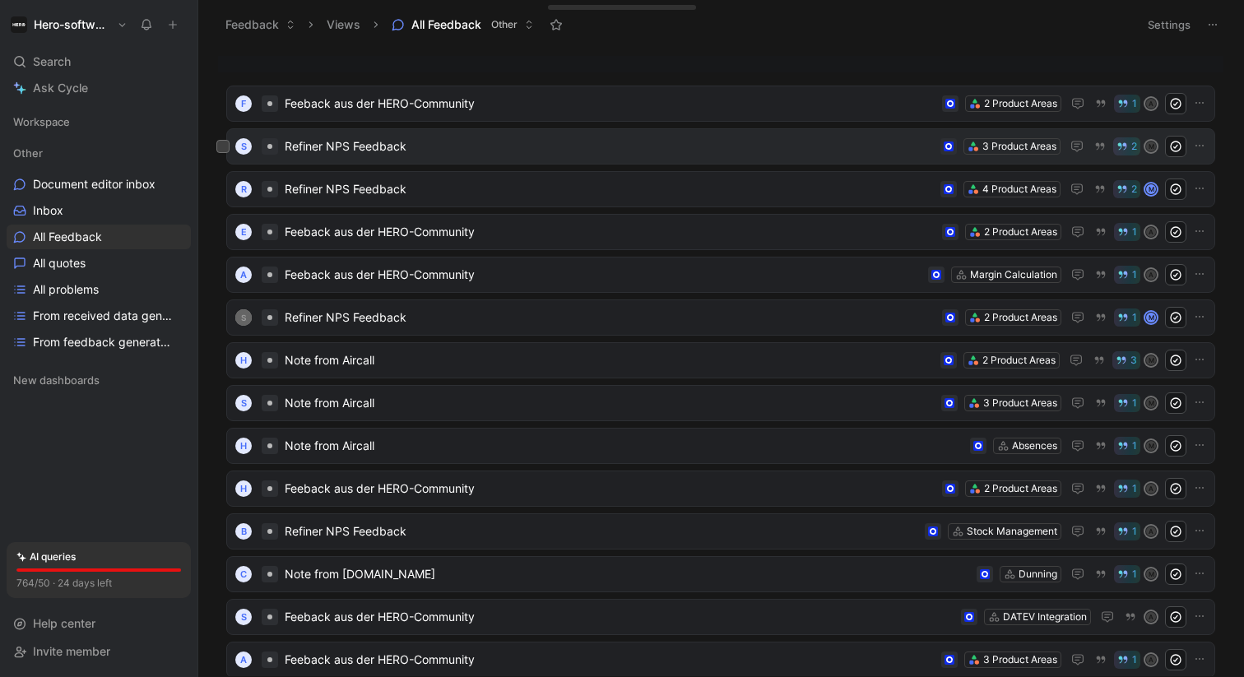
click at [463, 128] on div "S Refiner NPS Feedback 3 Product Areas 2 M" at bounding box center [720, 146] width 989 height 36
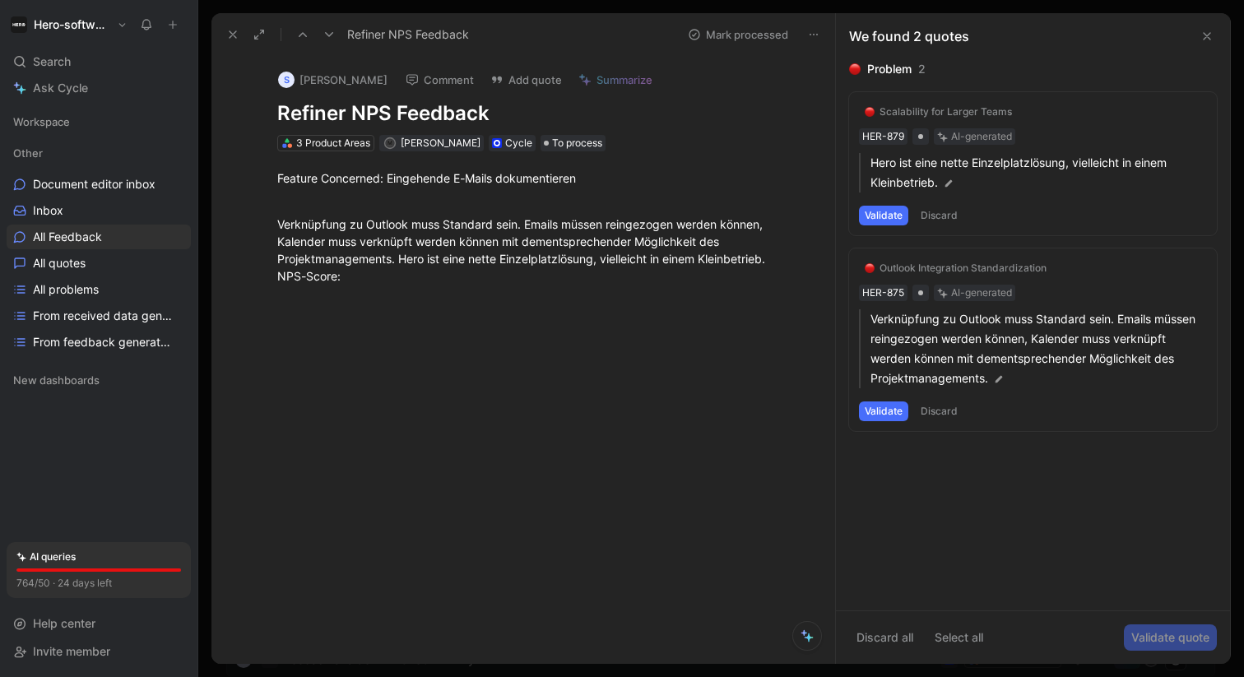
click at [920, 114] on div "Scalability for Larger Teams" at bounding box center [945, 111] width 132 height 13
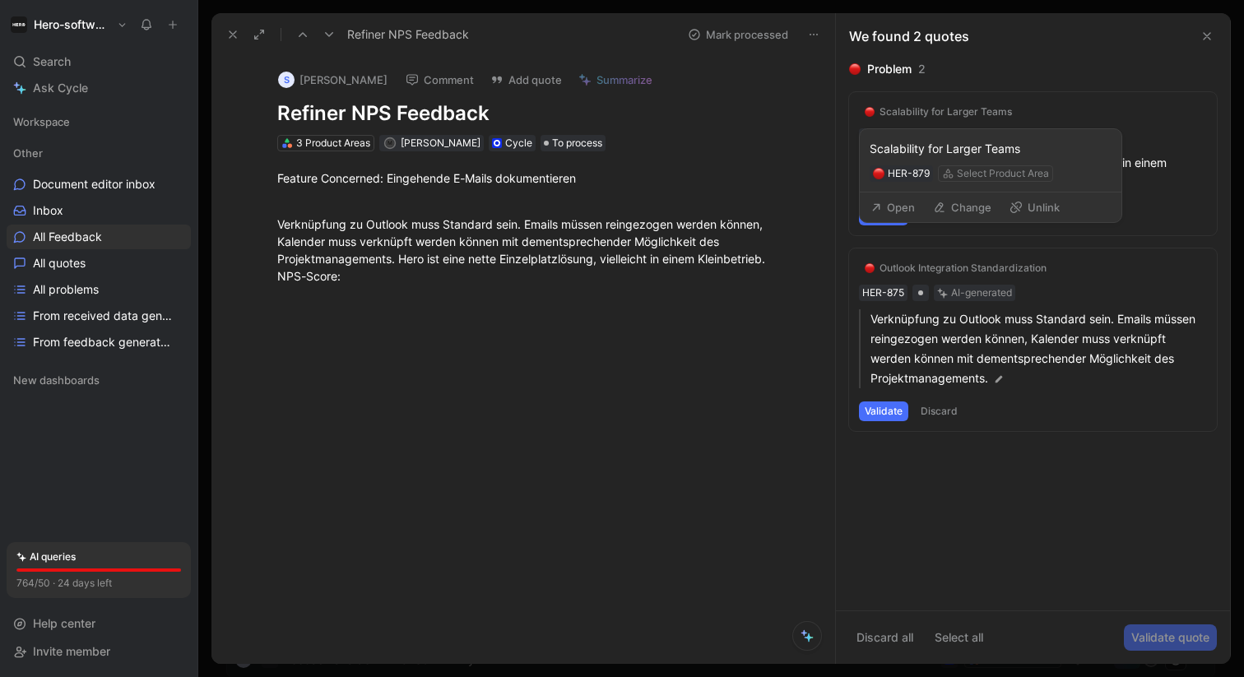
click at [878, 111] on button "Scalability for Larger Teams" at bounding box center [938, 112] width 159 height 20
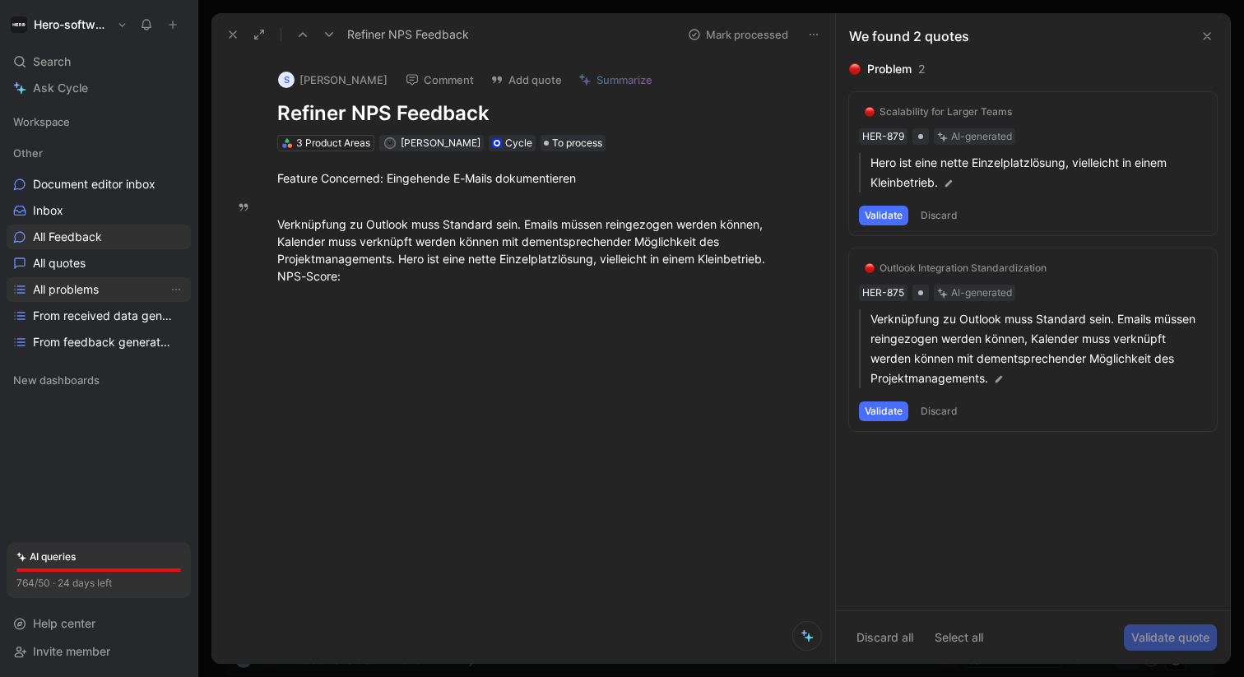
click at [85, 291] on span "All problems" at bounding box center [66, 289] width 66 height 16
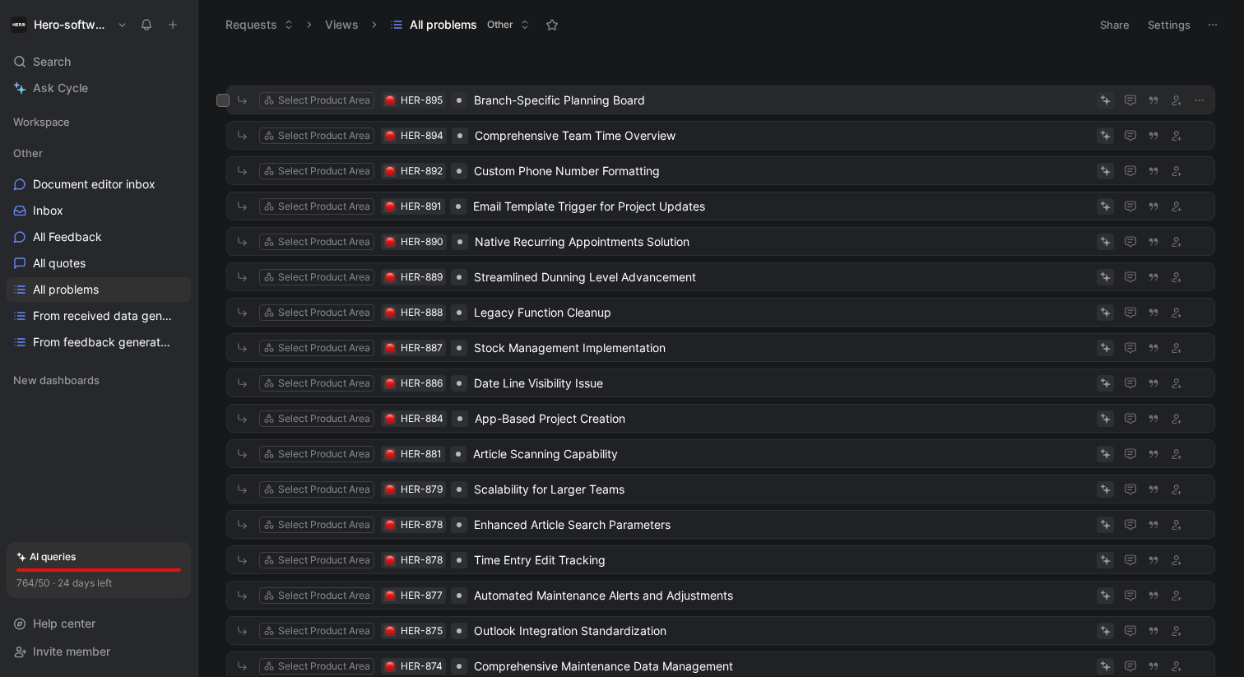
click at [558, 95] on span "Branch-Specific Planning Board" at bounding box center [782, 100] width 616 height 20
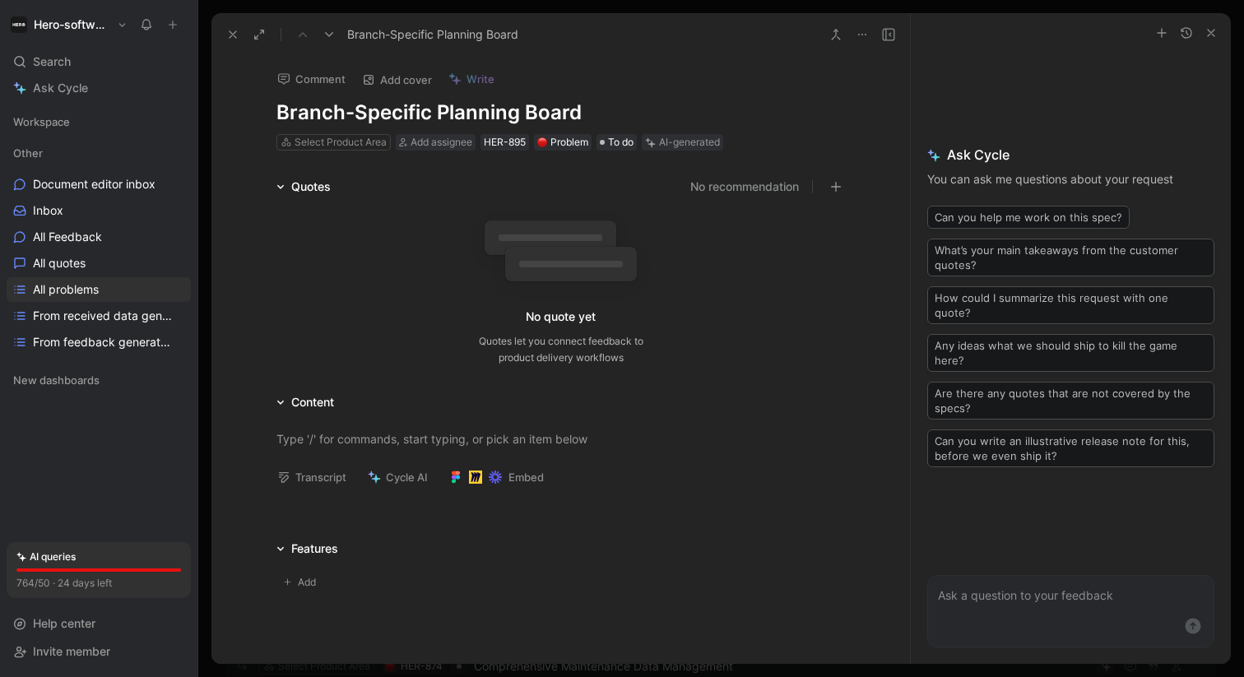
click at [328, 549] on div "Features" at bounding box center [314, 549] width 47 height 20
click at [1209, 35] on use "button" at bounding box center [1210, 33] width 7 height 7
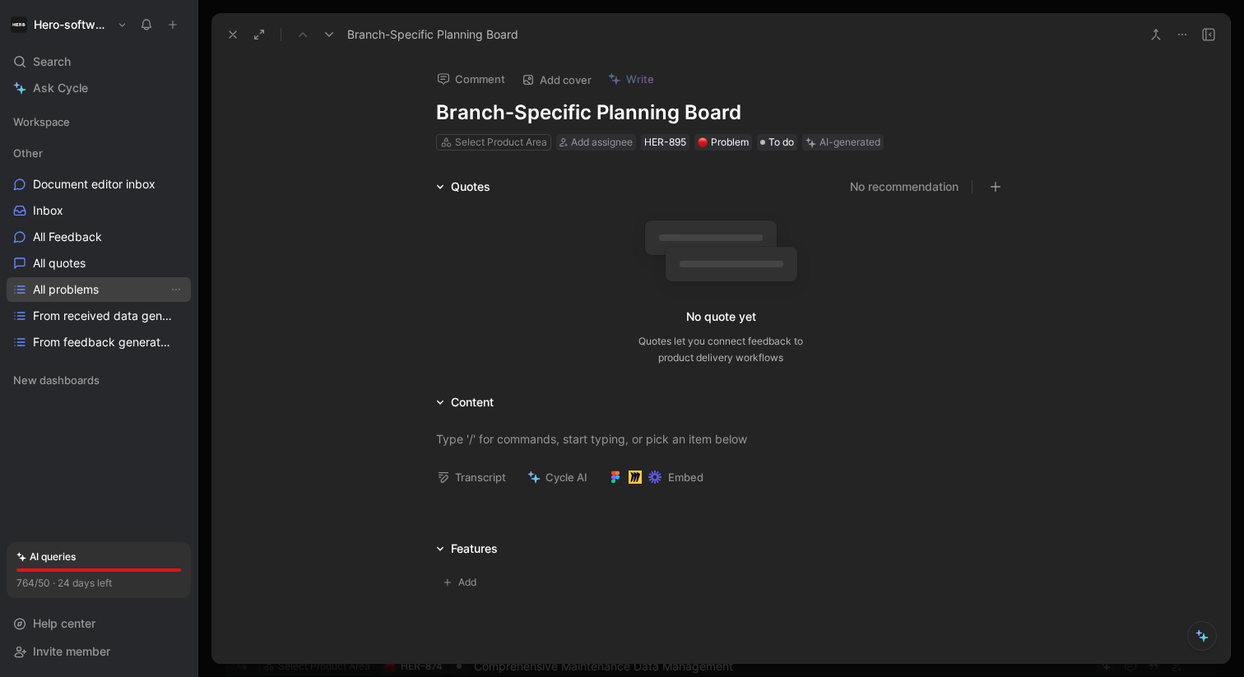
click at [99, 290] on span "All problems" at bounding box center [66, 289] width 66 height 16
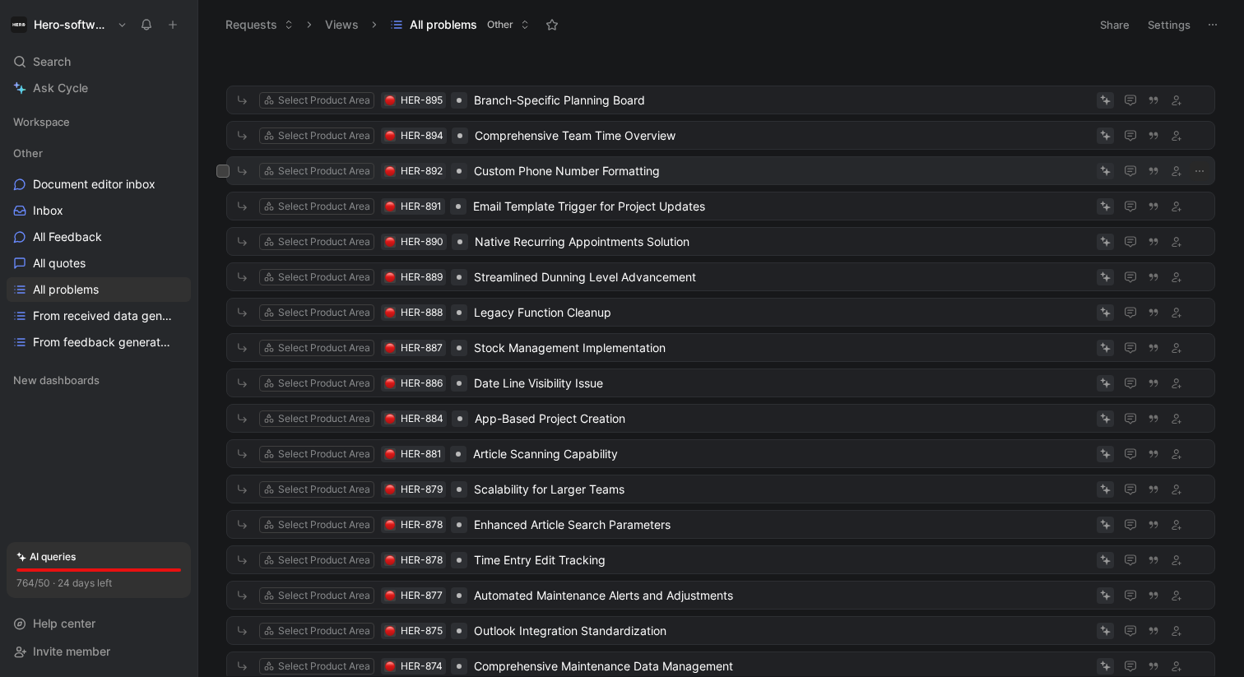
click at [549, 183] on div "Select Product Area HER-892 Custom Phone Number Formatting" at bounding box center [720, 170] width 989 height 29
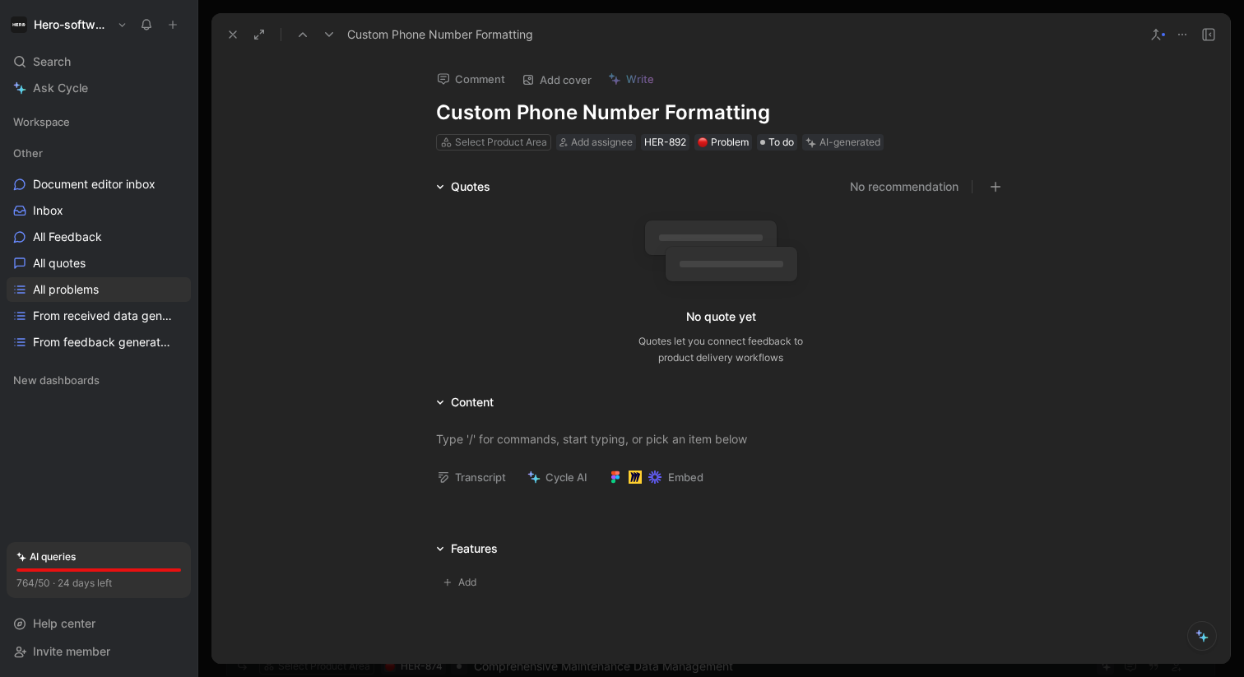
click at [230, 34] on icon at bounding box center [232, 34] width 13 height 13
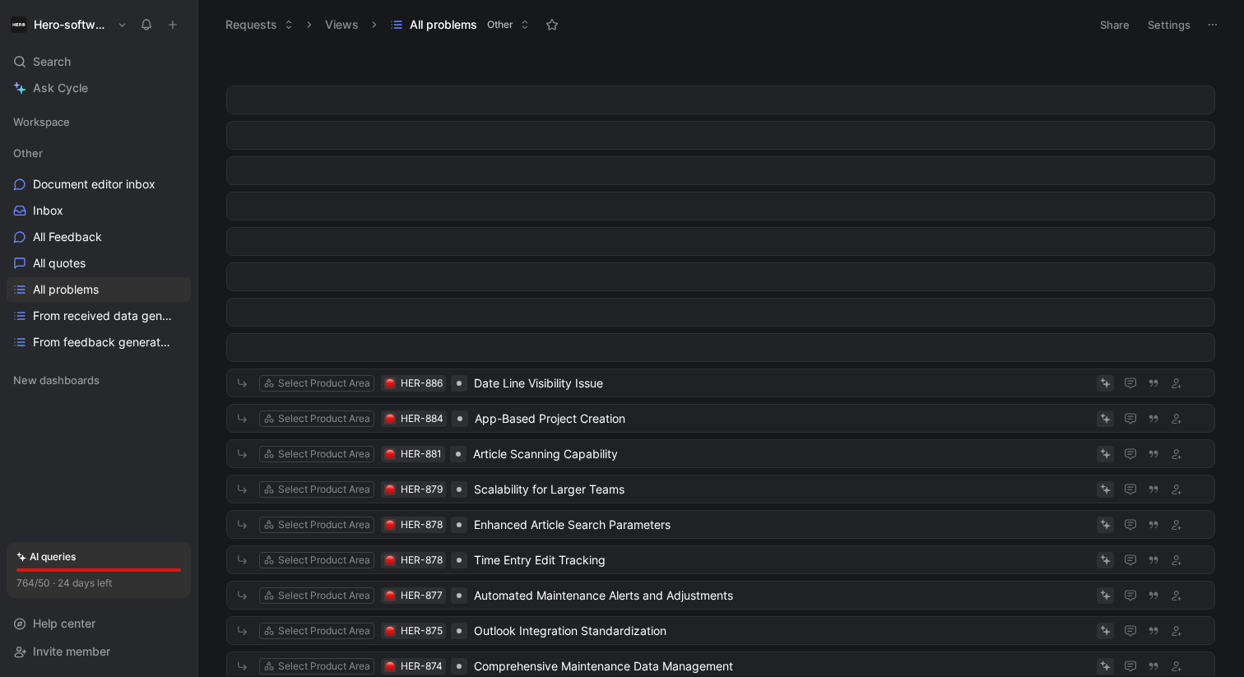
scroll to position [742, 0]
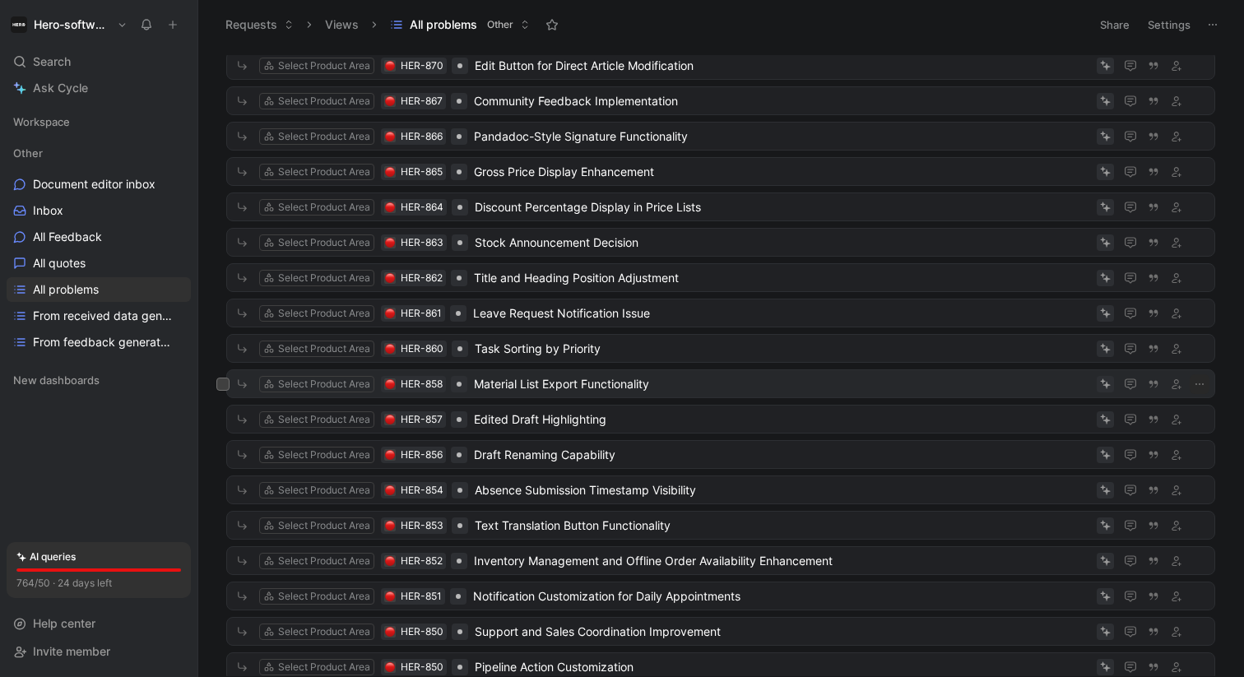
click at [481, 387] on span "Material List Export Functionality" at bounding box center [782, 384] width 616 height 20
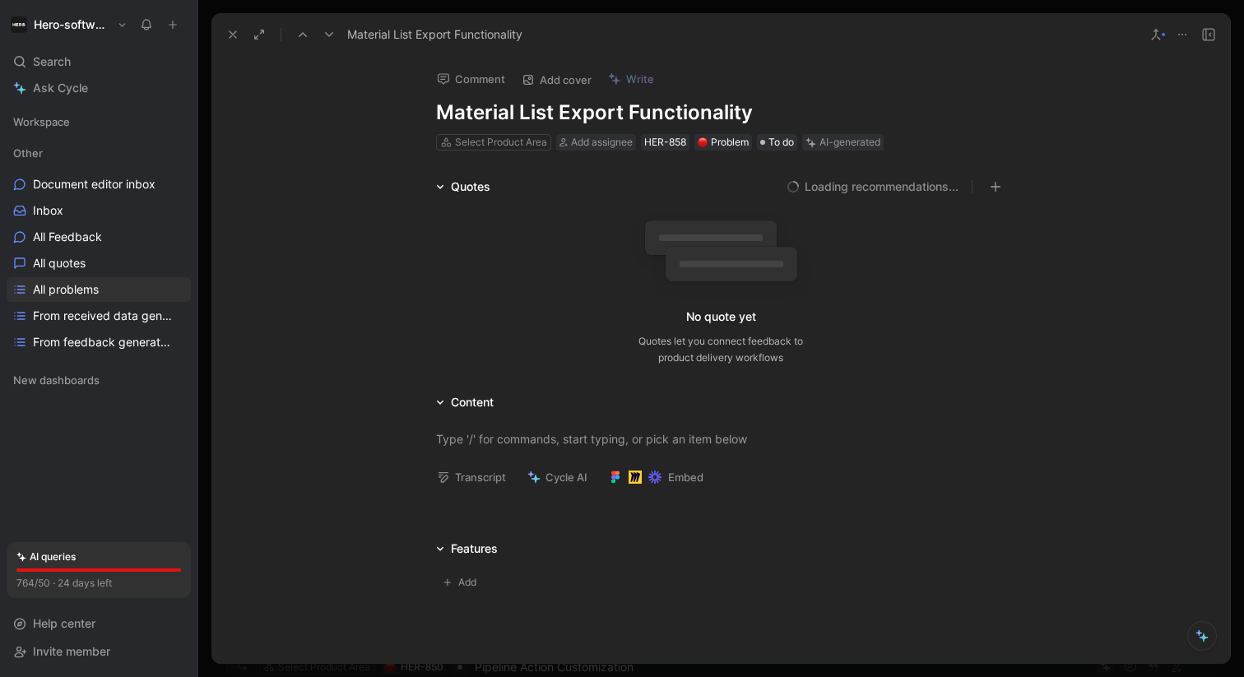
click at [226, 35] on icon at bounding box center [232, 34] width 13 height 13
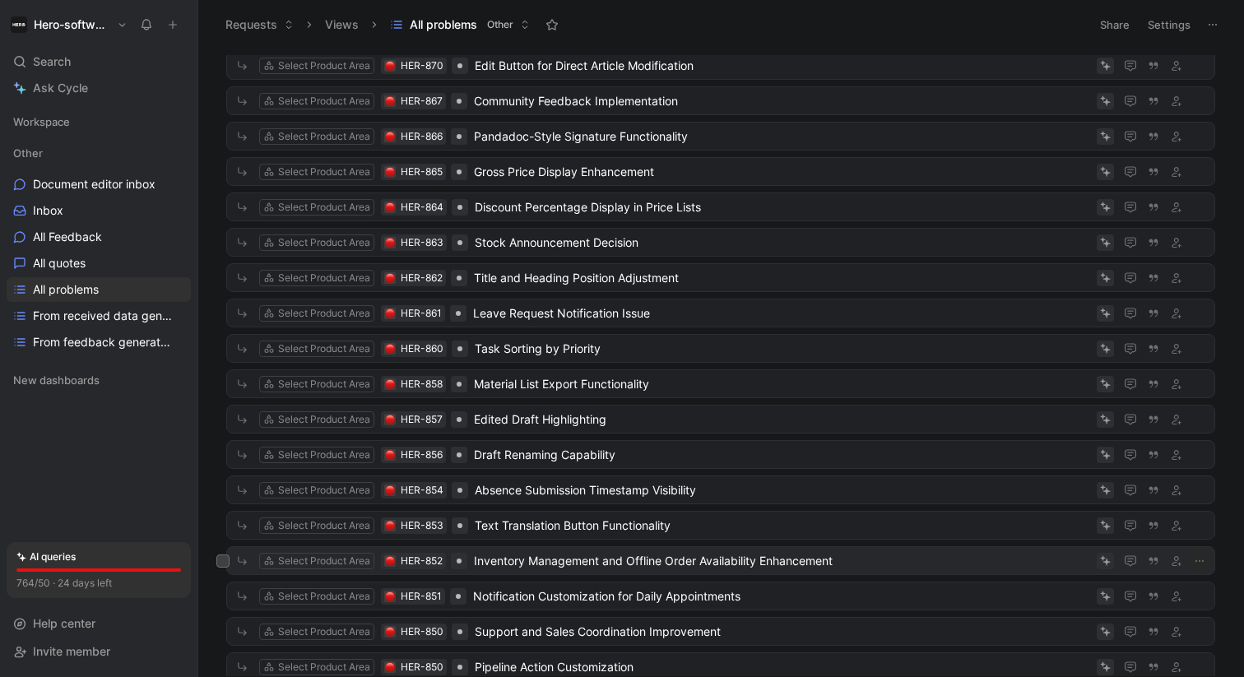
click at [532, 550] on div "Select Product Area HER-852 Inventory Management and Offline Order Availability…" at bounding box center [720, 560] width 977 height 21
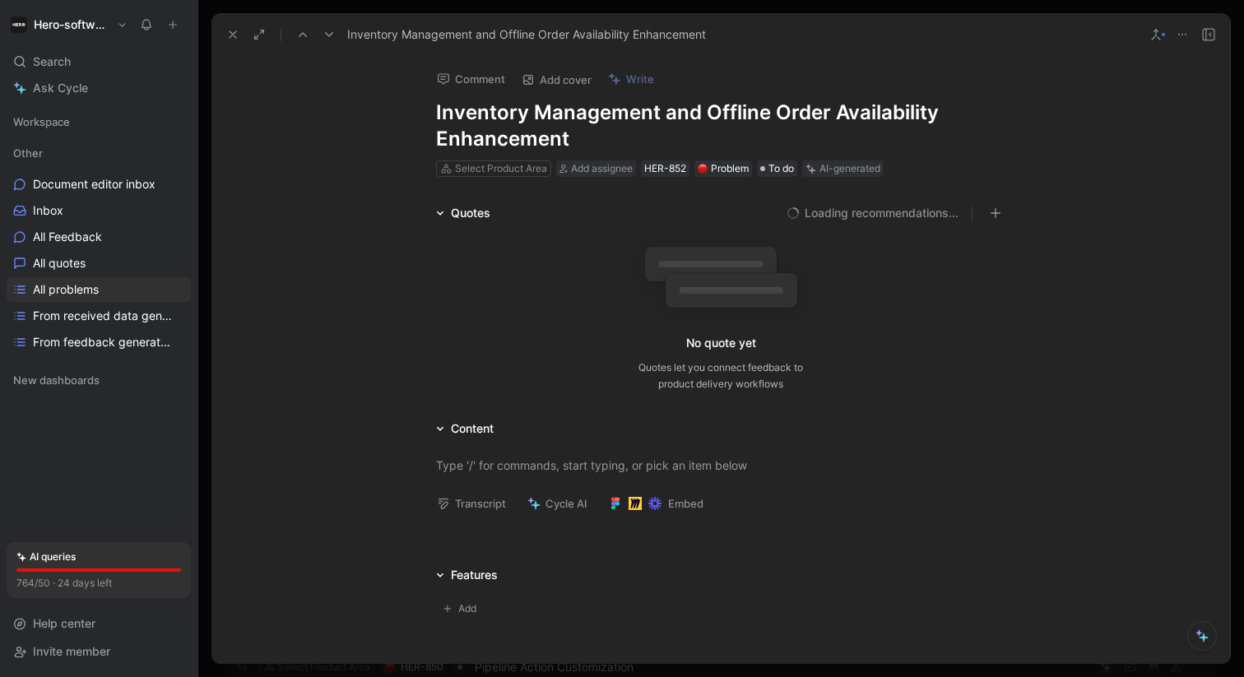
scroll to position [120, 0]
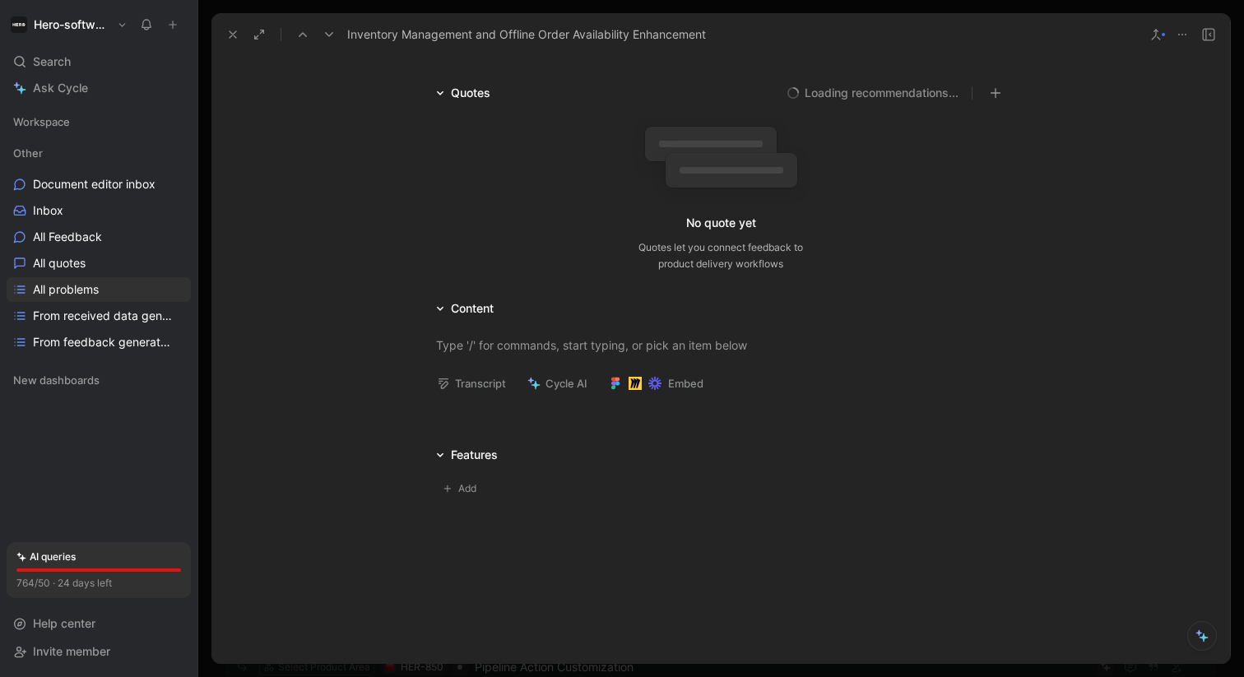
click at [234, 44] on button at bounding box center [232, 34] width 23 height 23
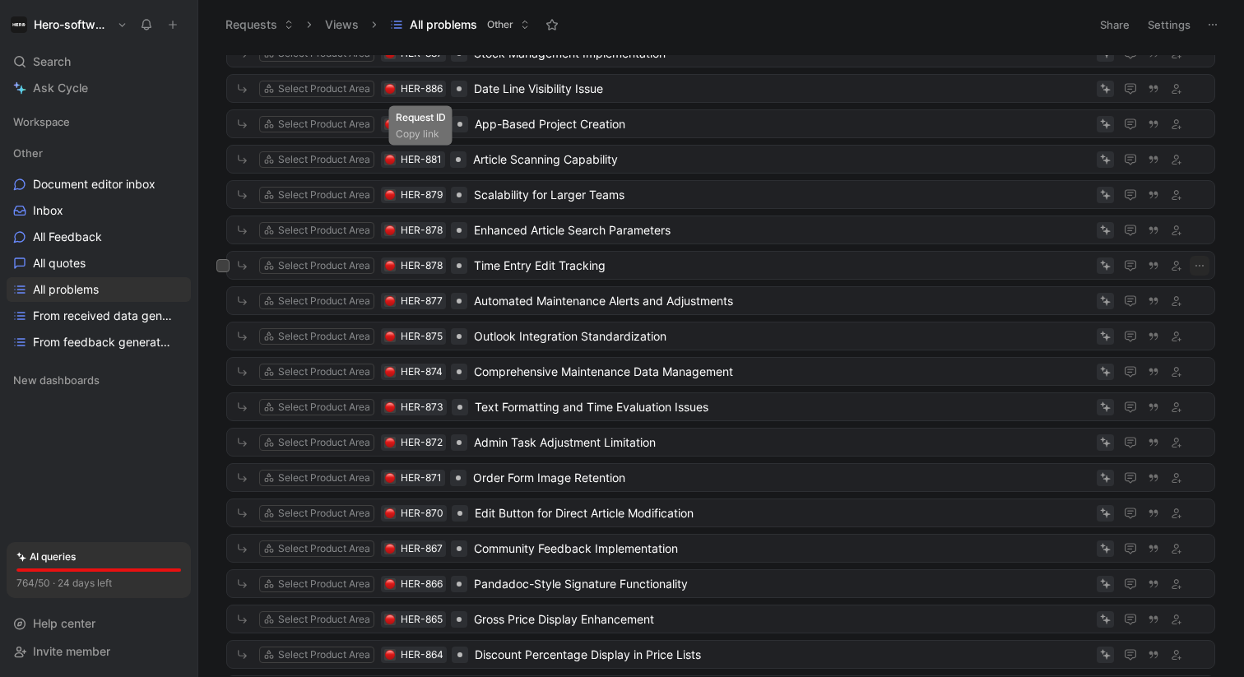
scroll to position [308, 0]
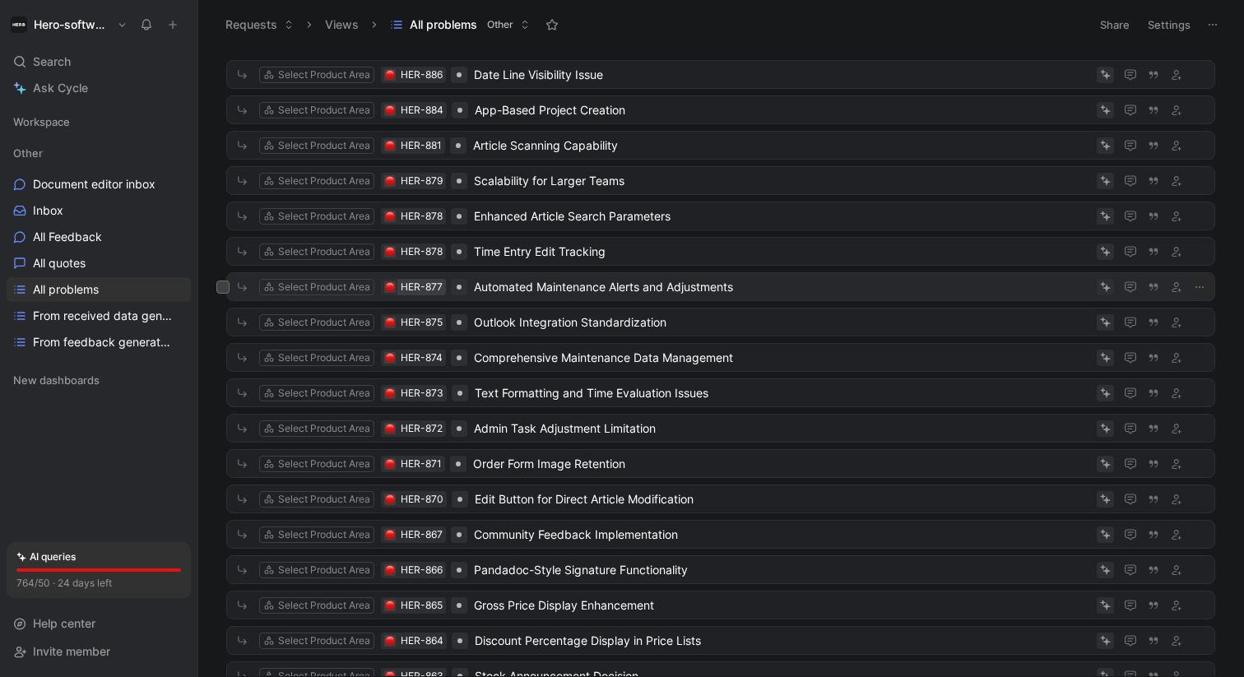
click at [435, 285] on div "HER-877" at bounding box center [422, 287] width 42 height 16
click at [514, 285] on span "Automated Maintenance Alerts and Adjustments" at bounding box center [782, 287] width 616 height 20
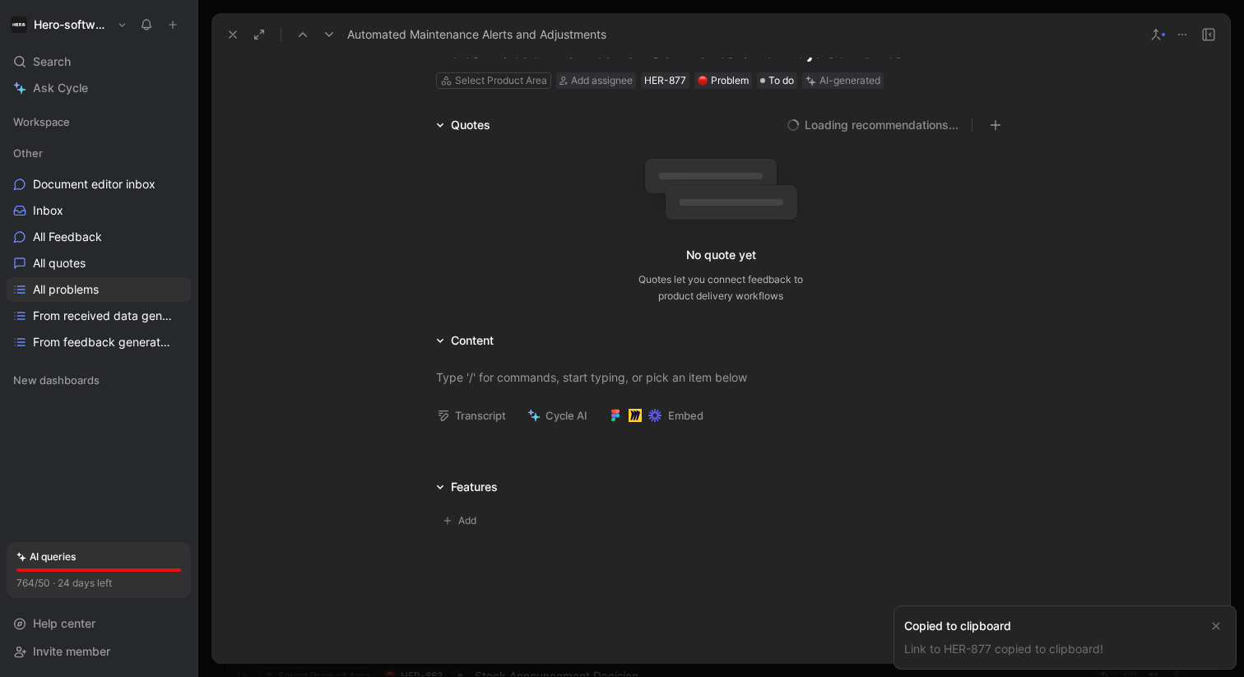
scroll to position [94, 0]
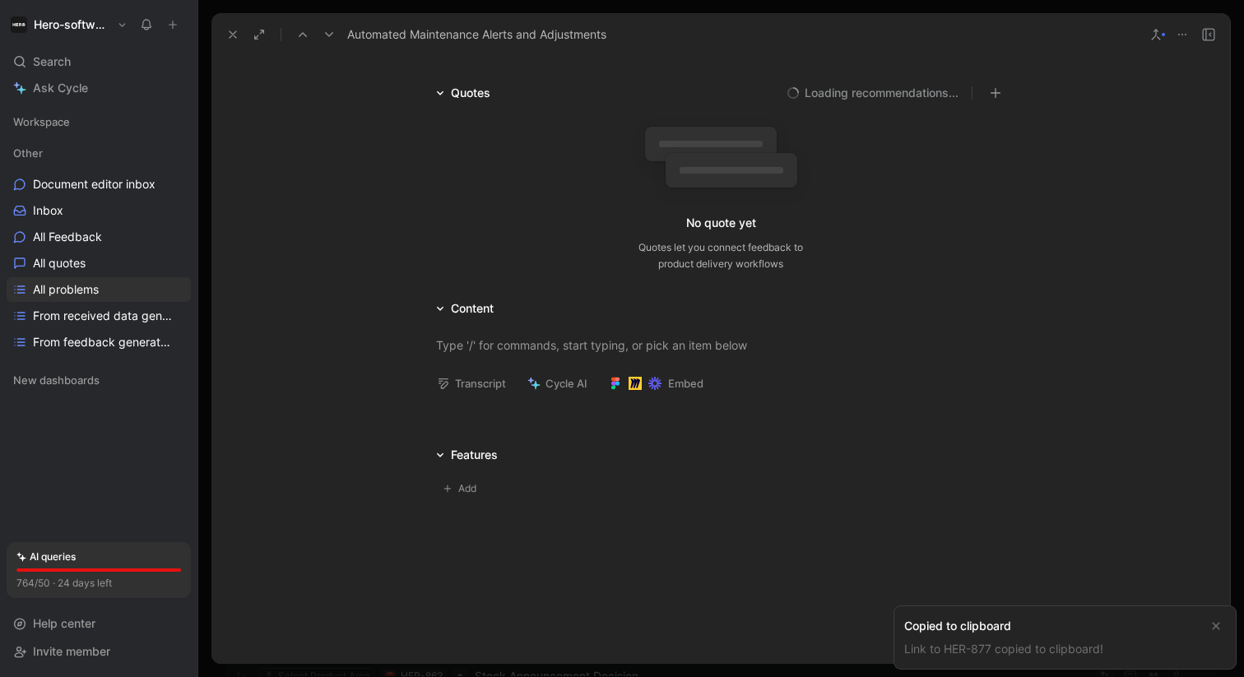
click at [234, 35] on use at bounding box center [232, 34] width 7 height 7
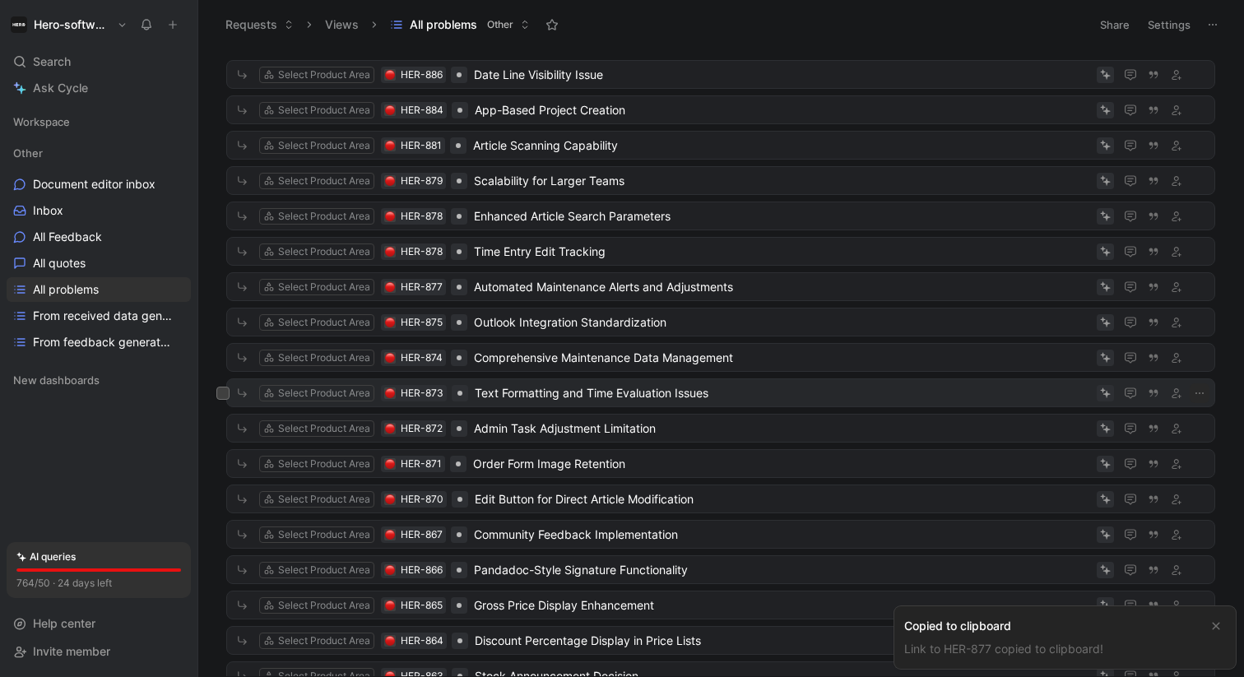
scroll to position [764, 0]
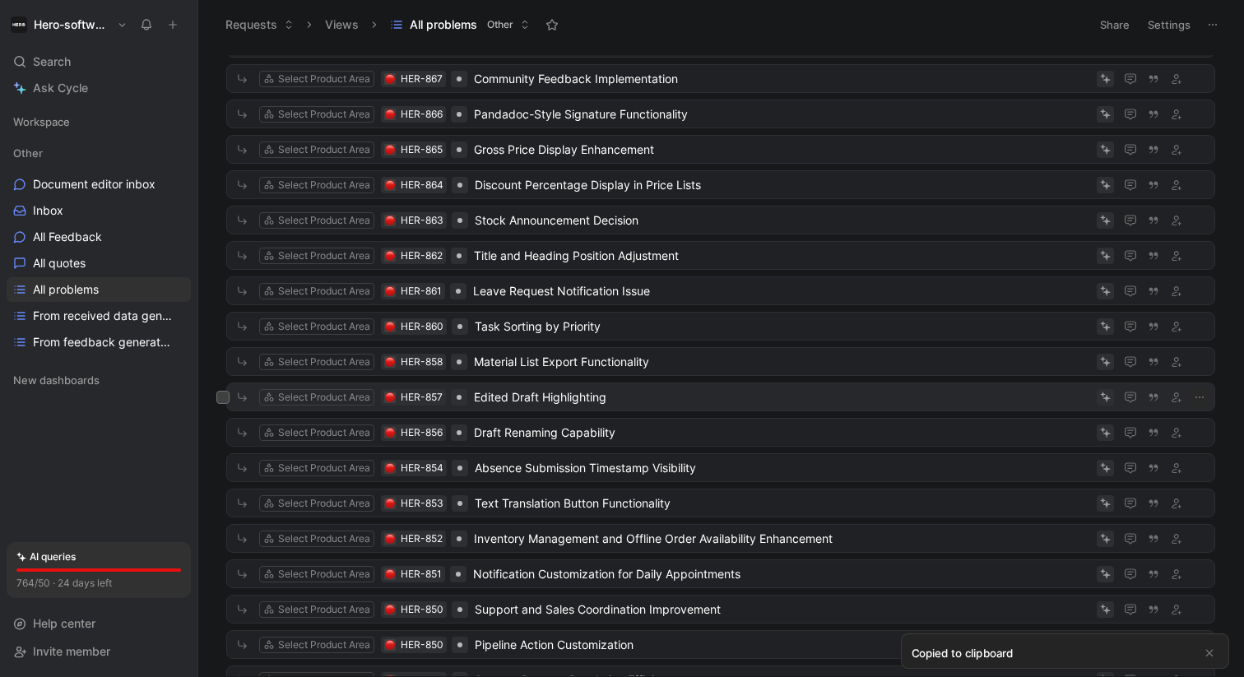
click at [511, 401] on span "Edited Draft Highlighting" at bounding box center [782, 397] width 616 height 20
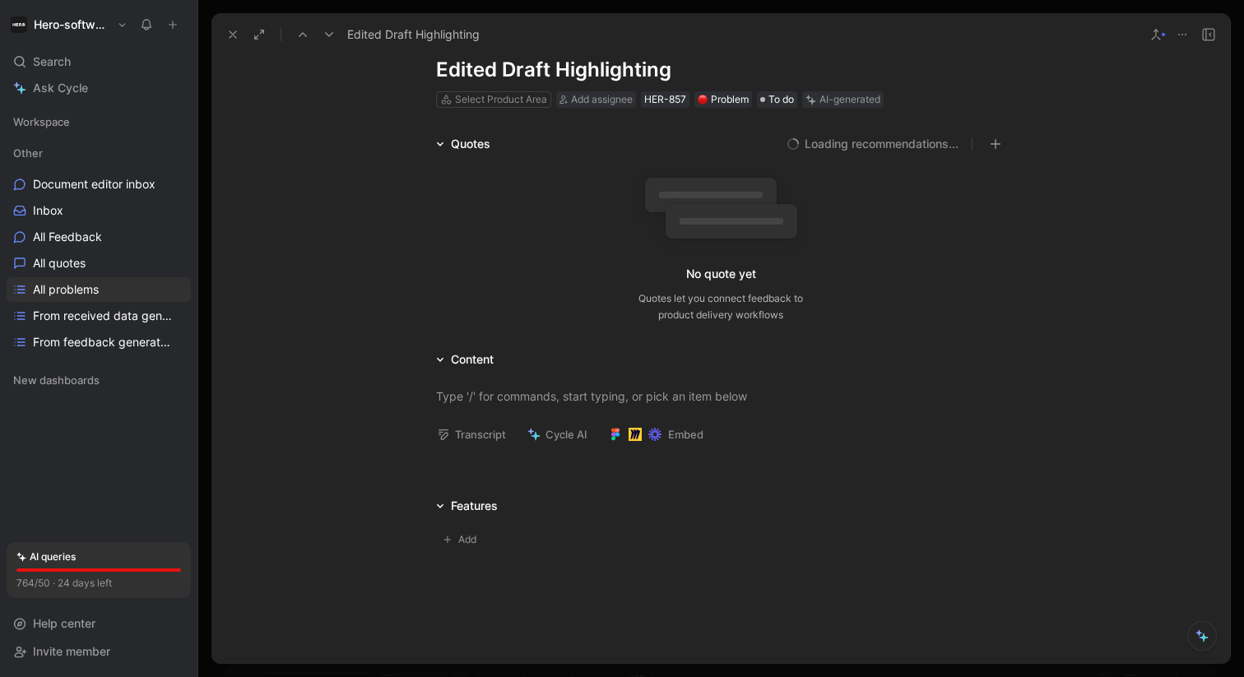
scroll to position [63, 0]
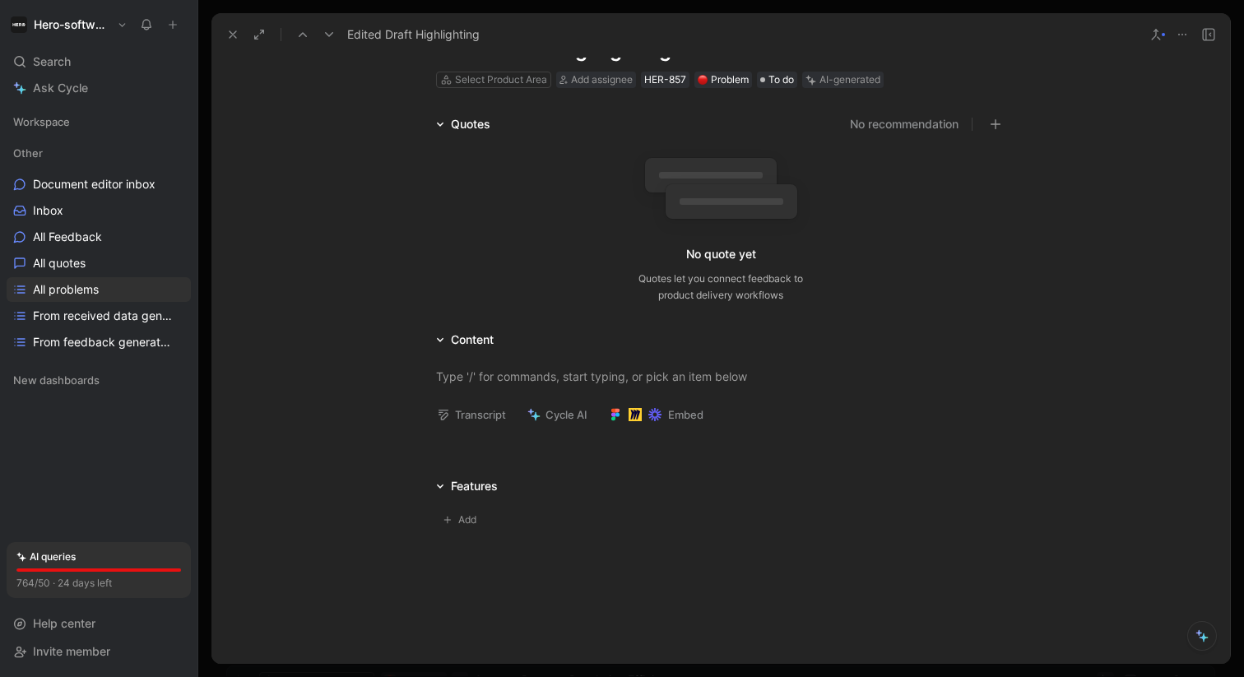
click at [230, 30] on icon at bounding box center [232, 34] width 13 height 13
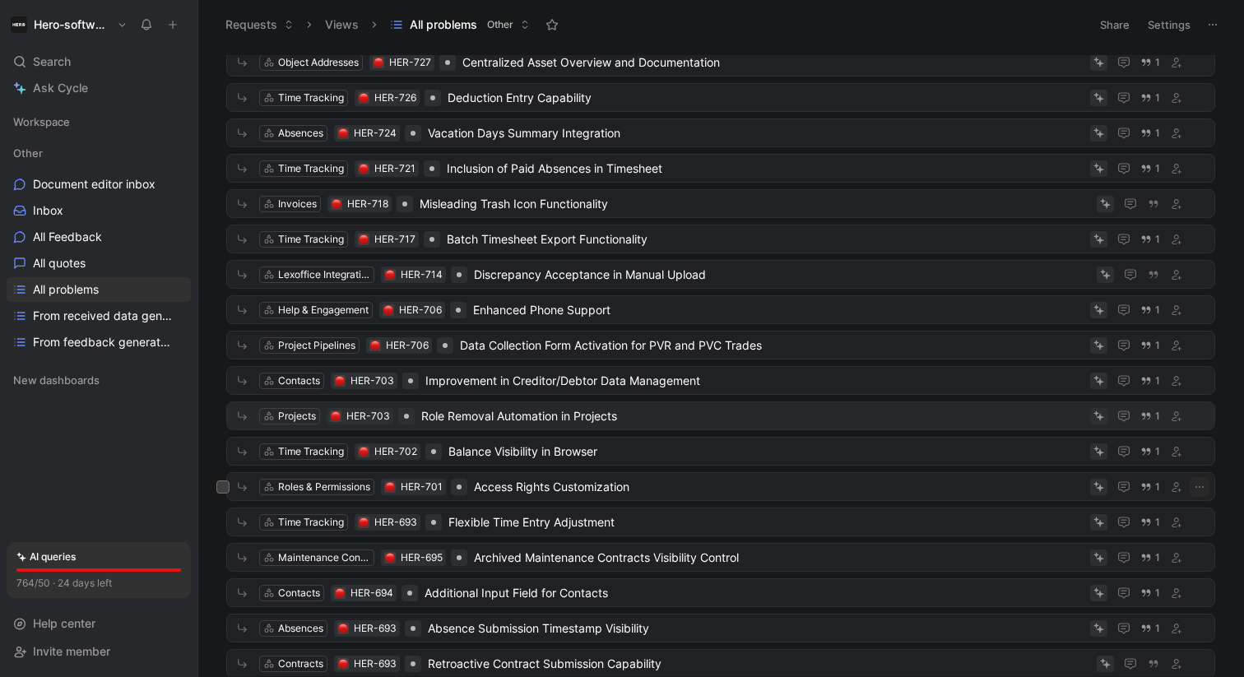
scroll to position [2217, 0]
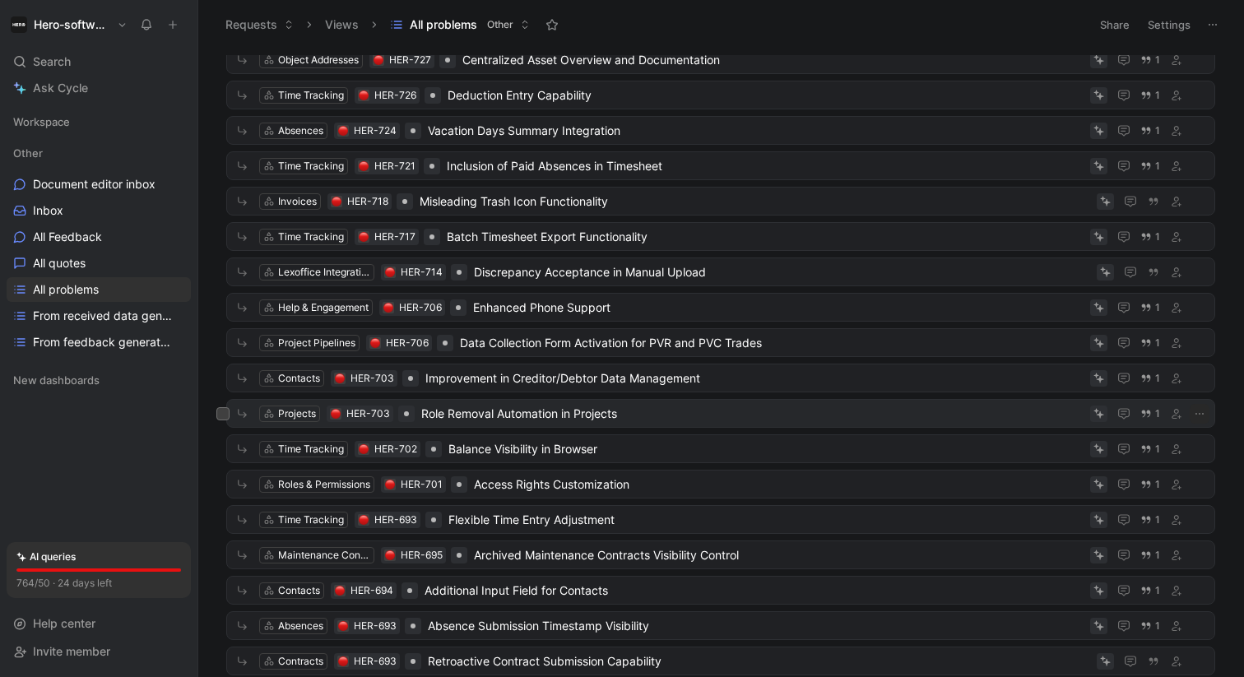
click at [520, 413] on span "Role Removal Automation in Projects" at bounding box center [752, 414] width 662 height 20
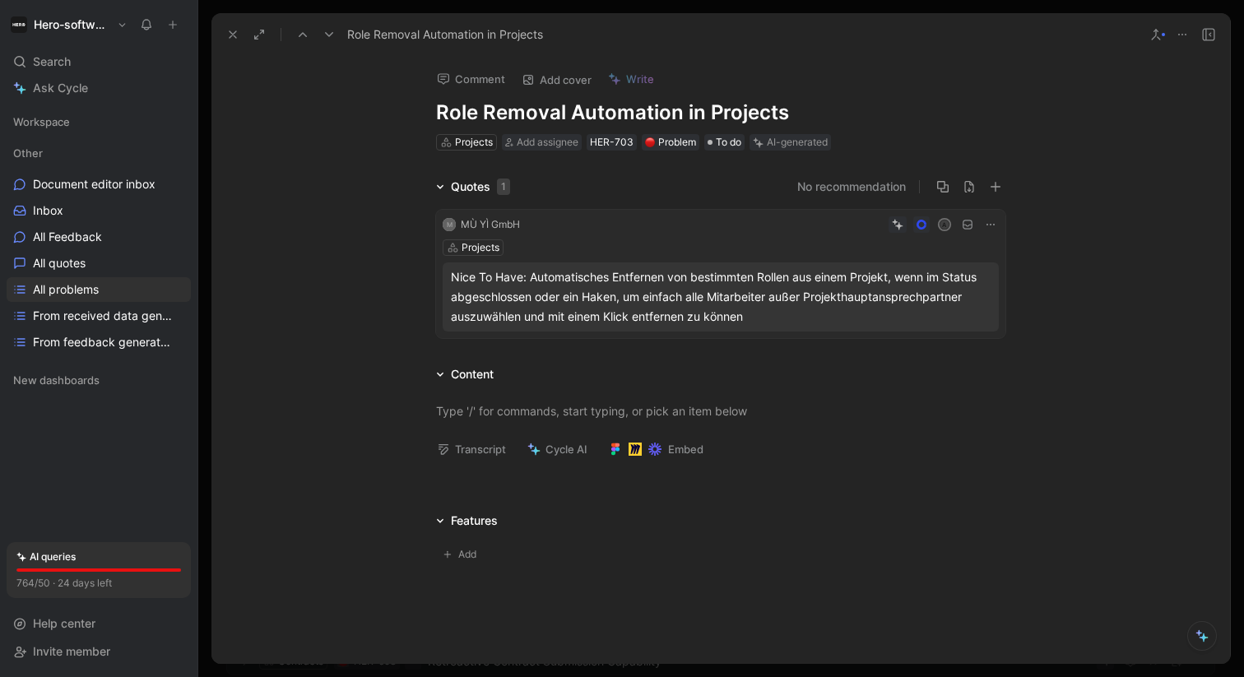
click at [230, 35] on icon at bounding box center [232, 34] width 13 height 13
